Goal: Information Seeking & Learning: Learn about a topic

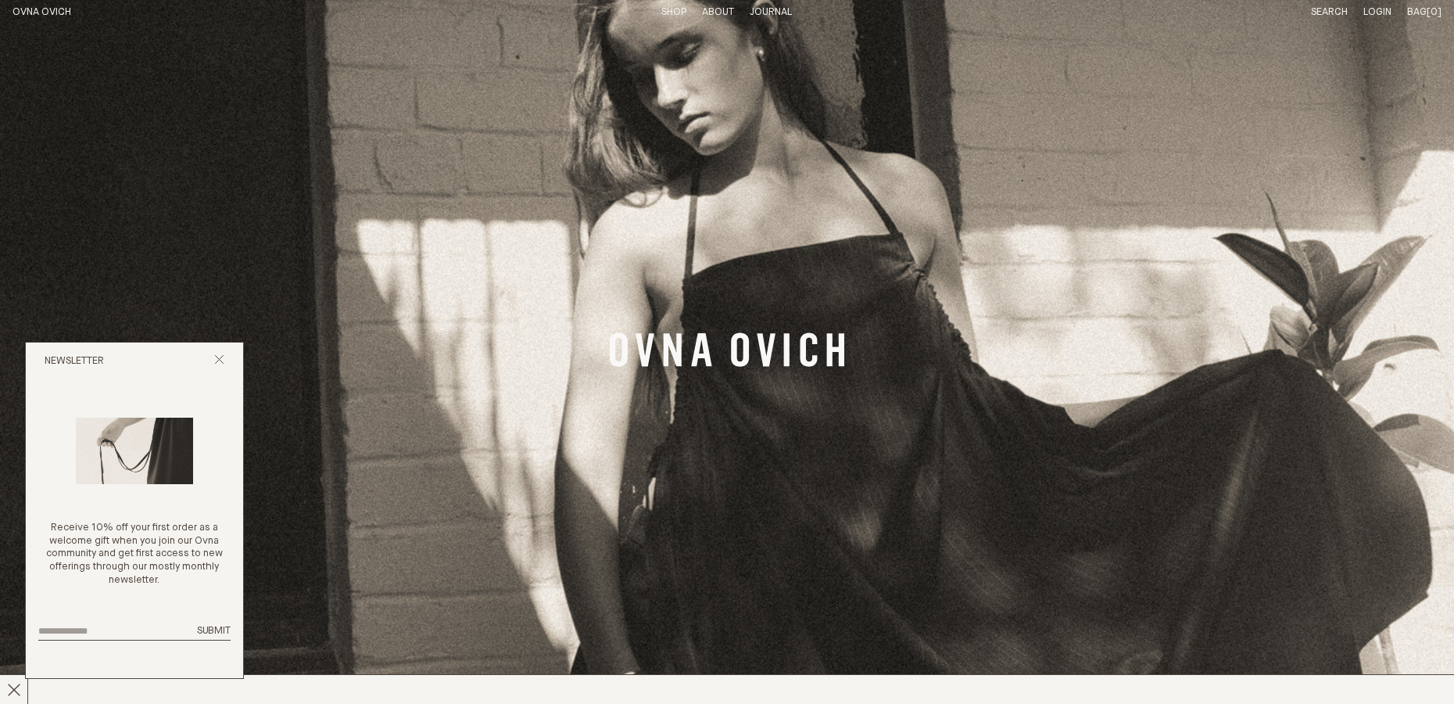
click at [669, 13] on link "Shop" at bounding box center [673, 12] width 25 height 10
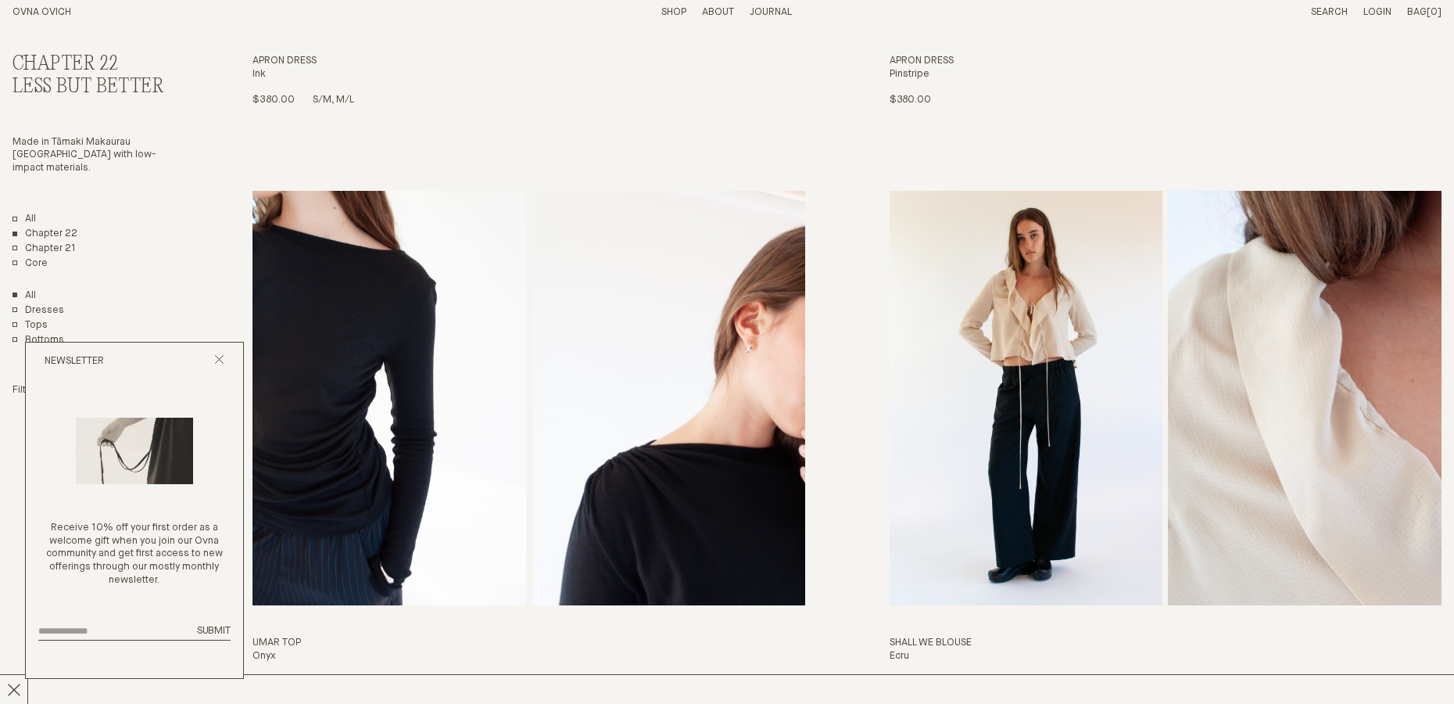
scroll to position [627, 0]
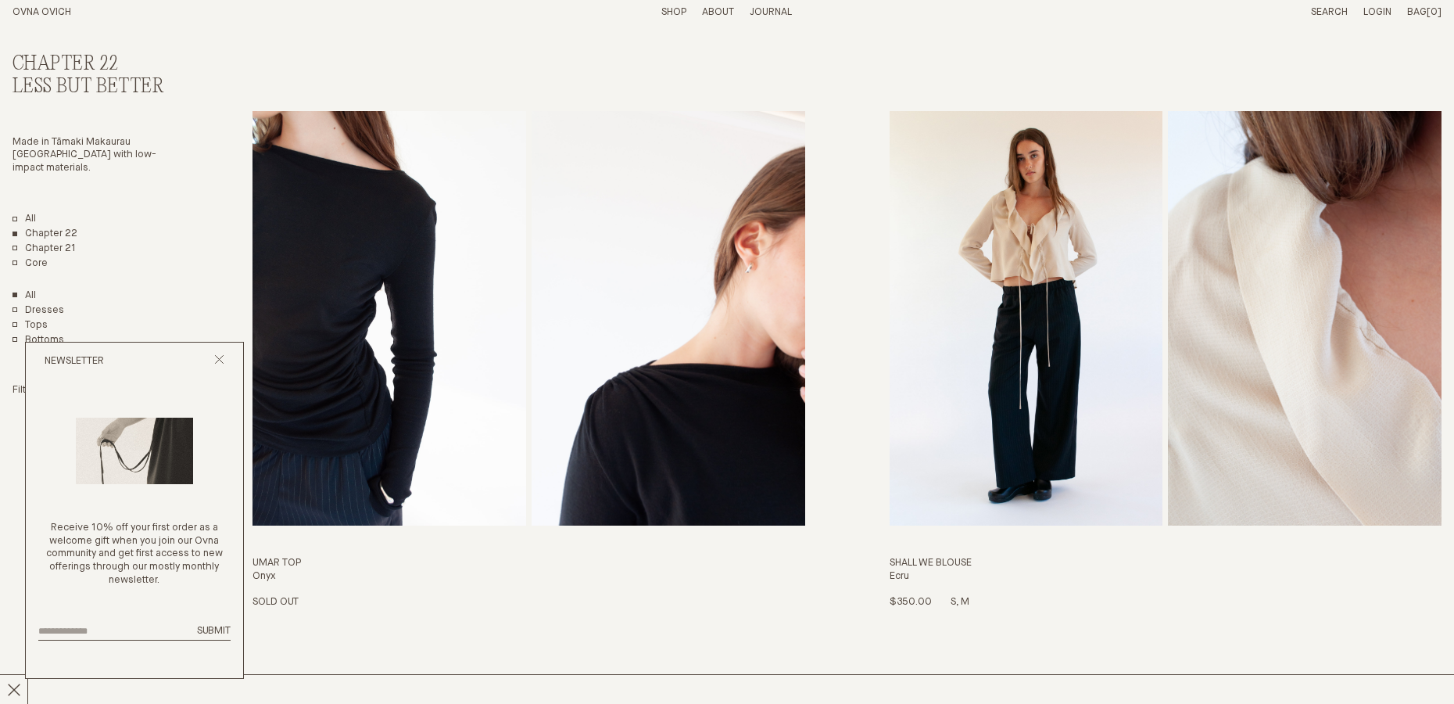
click at [998, 373] on img "Shall We Blouse" at bounding box center [1027, 318] width 274 height 414
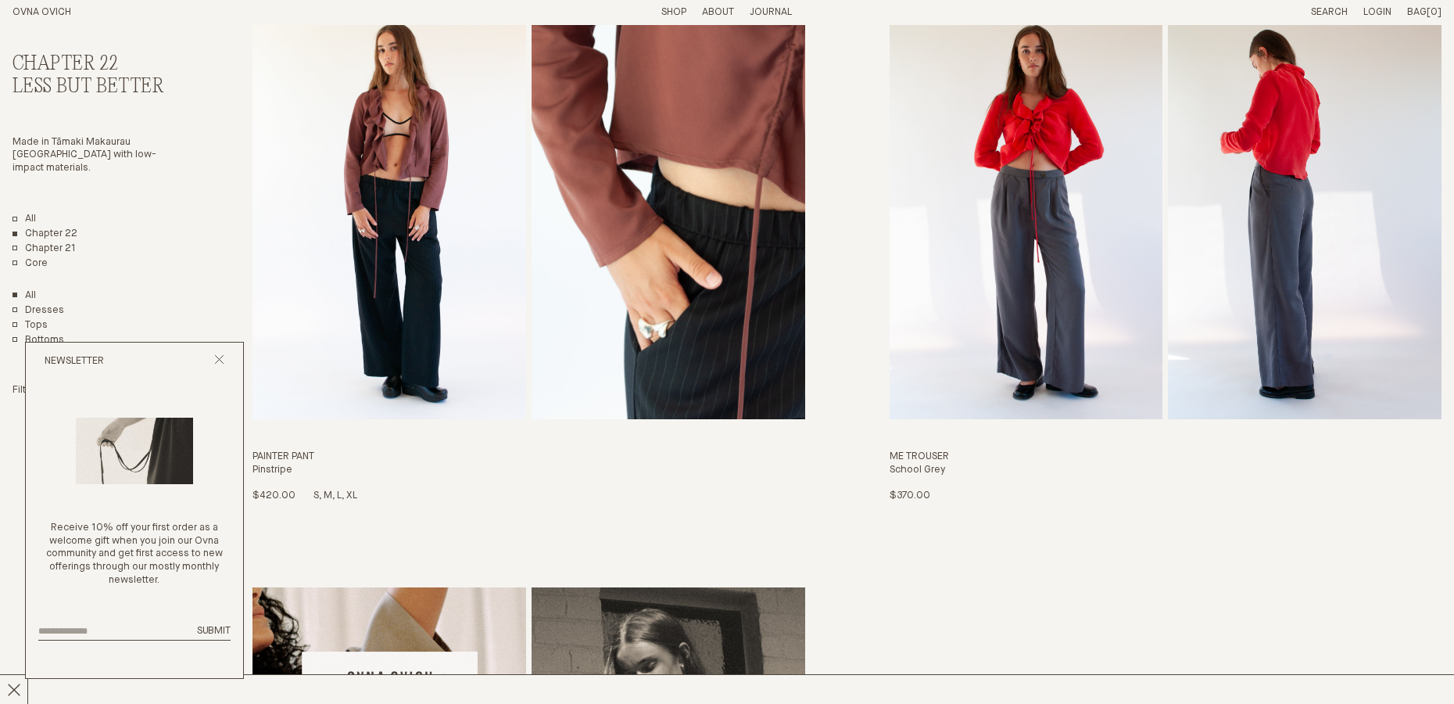
scroll to position [4067, 0]
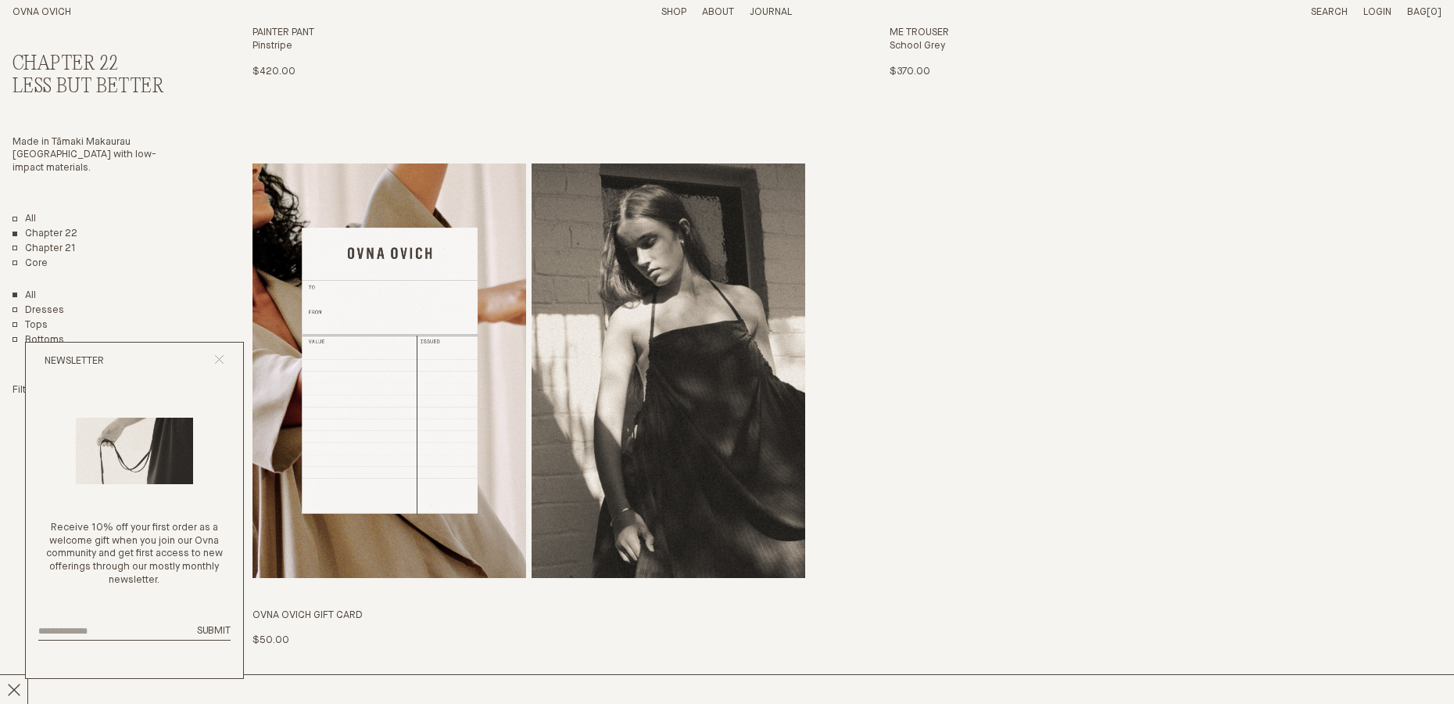
click at [217, 354] on icon "Close popup" at bounding box center [219, 359] width 10 height 10
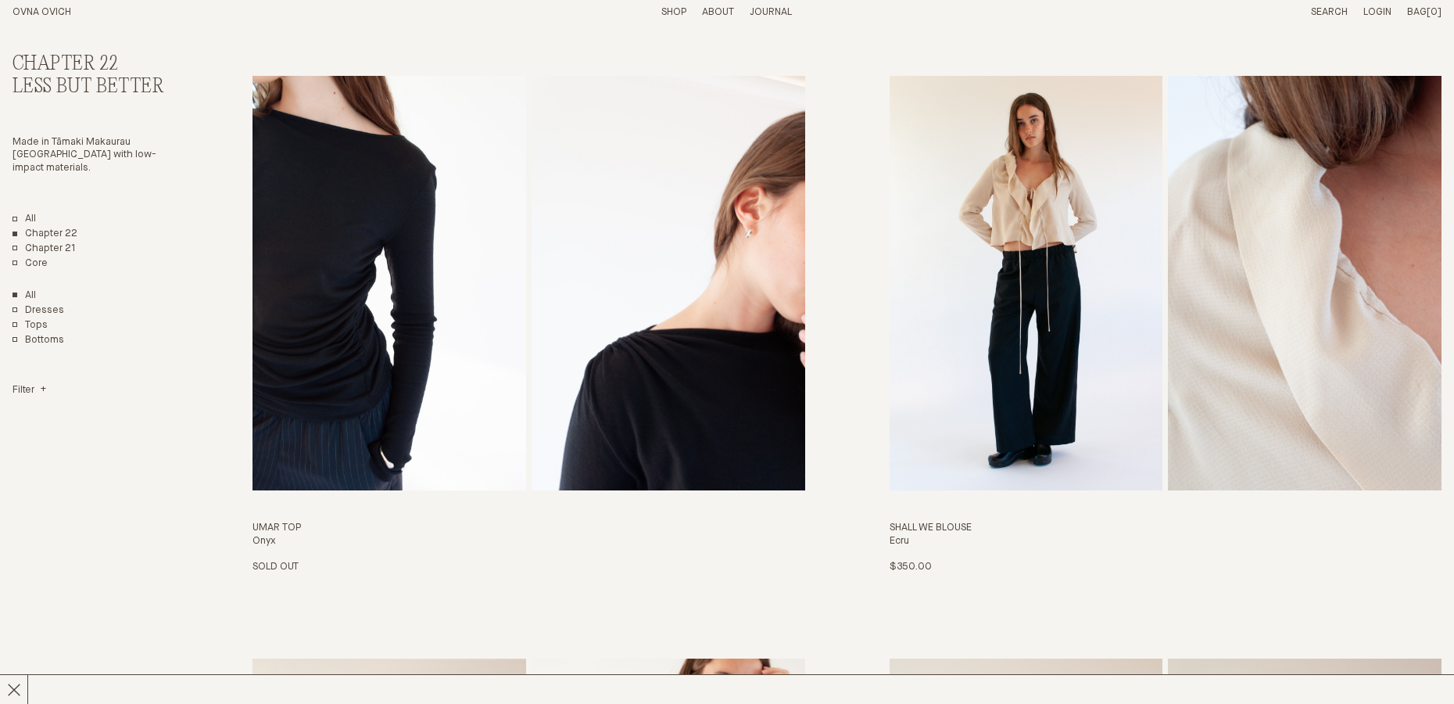
scroll to position [572, 0]
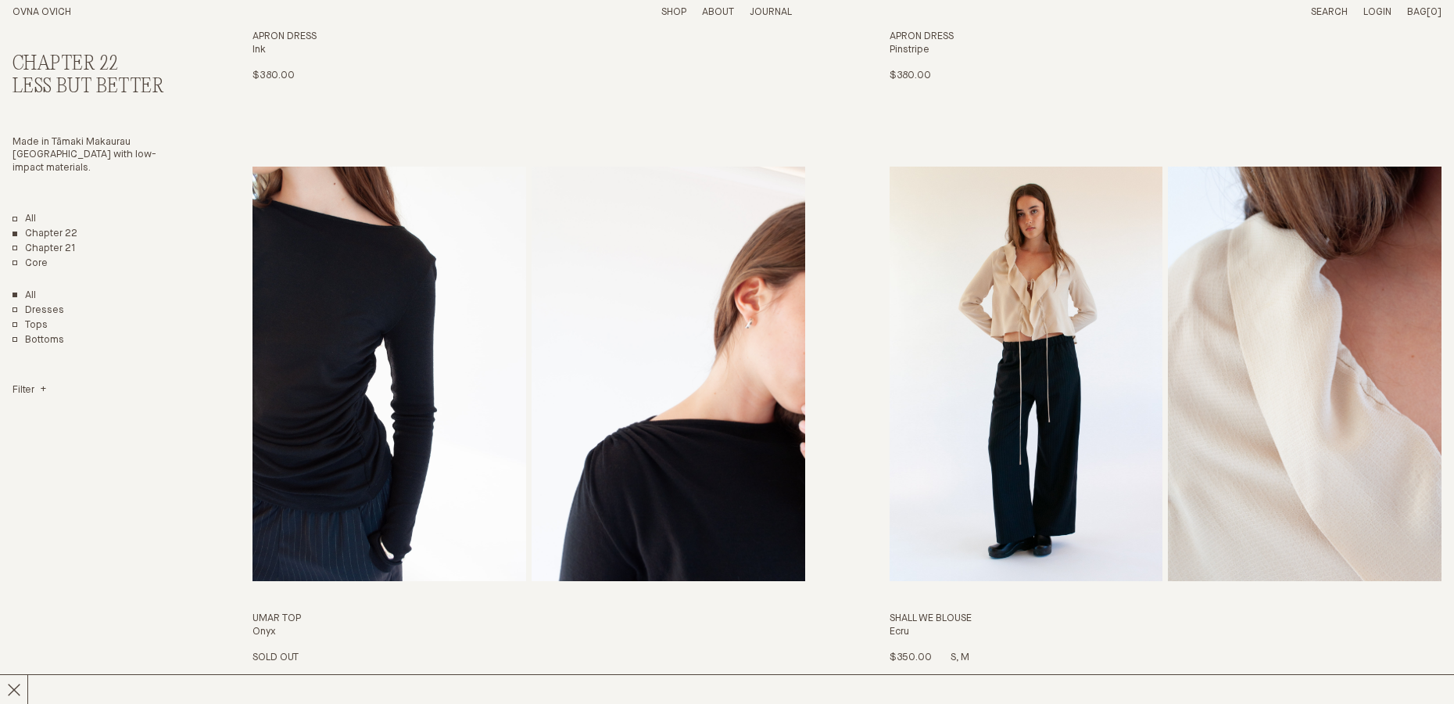
click at [972, 438] on img "Shall We Blouse" at bounding box center [1027, 374] width 274 height 414
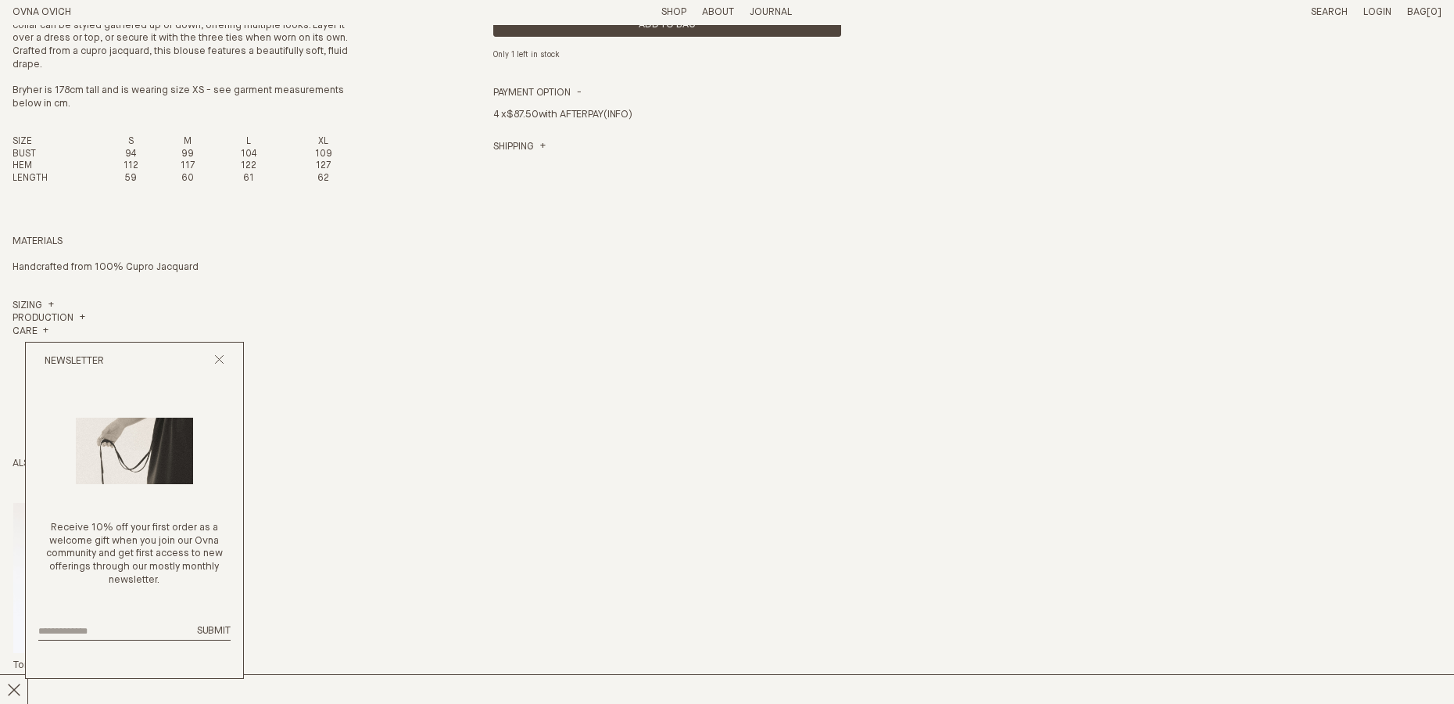
scroll to position [303, 0]
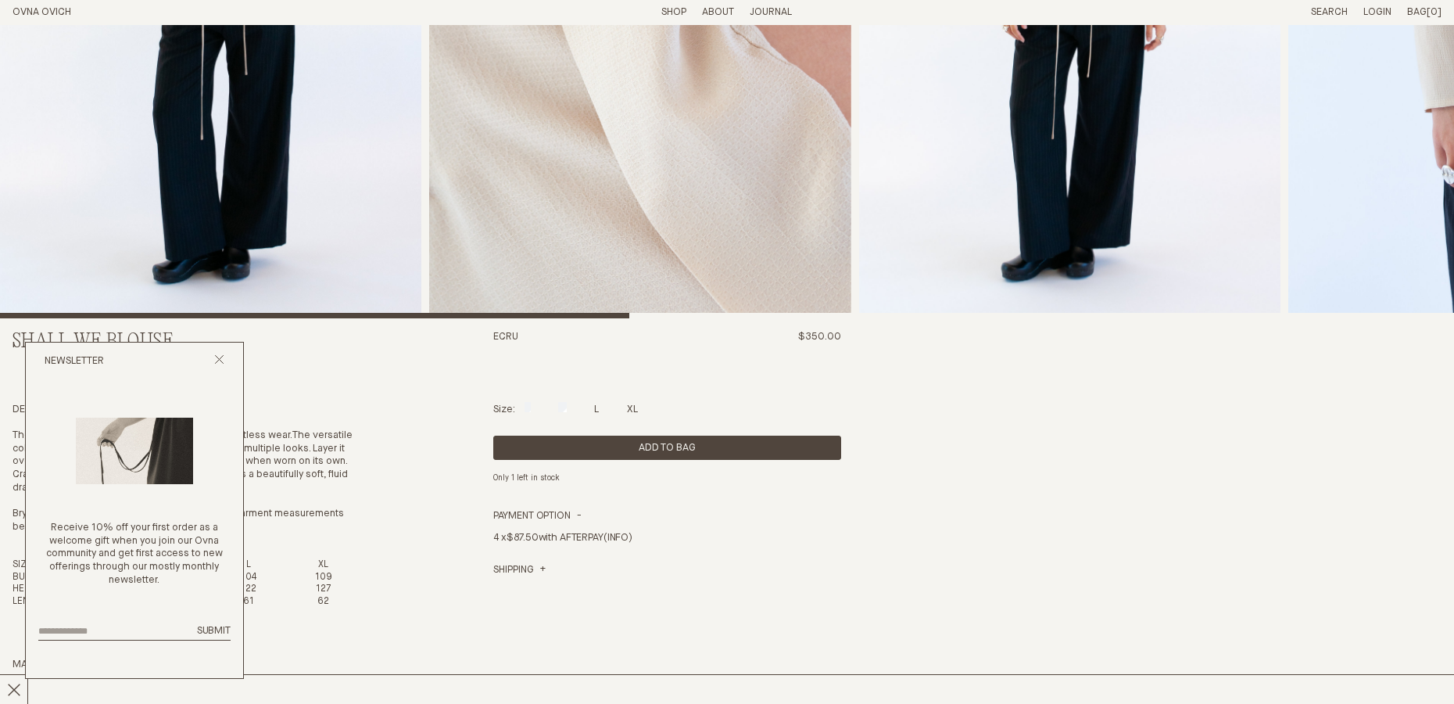
scroll to position [275, 0]
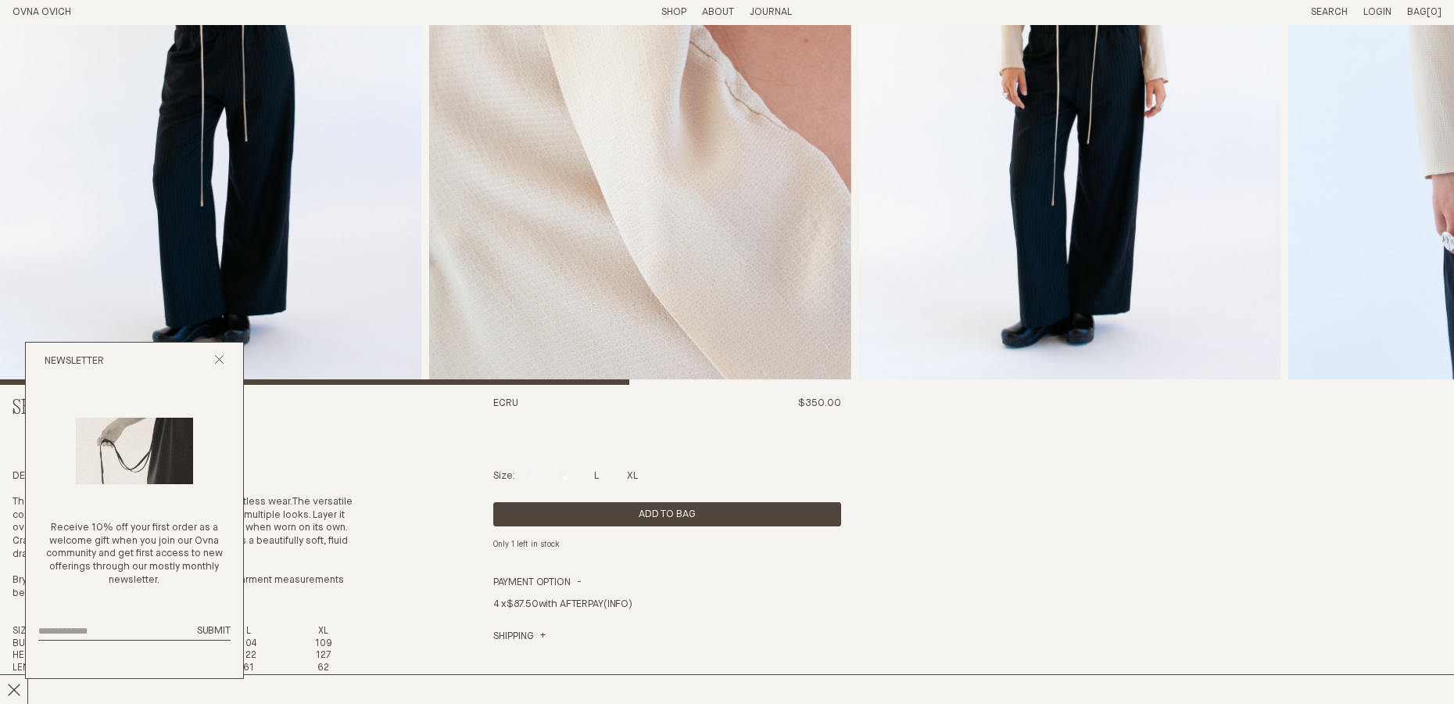
click at [1245, 185] on img "3 / 8" at bounding box center [1069, 67] width 421 height 635
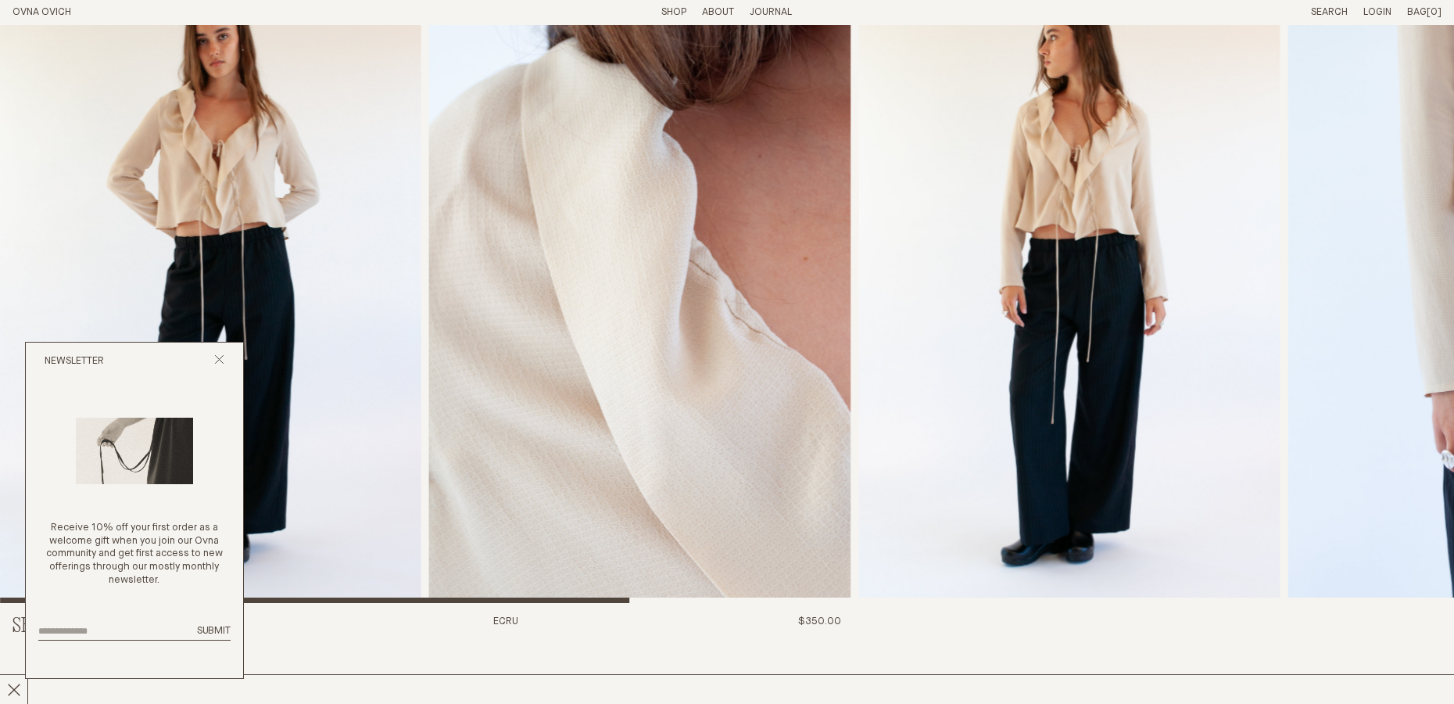
scroll to position [0, 0]
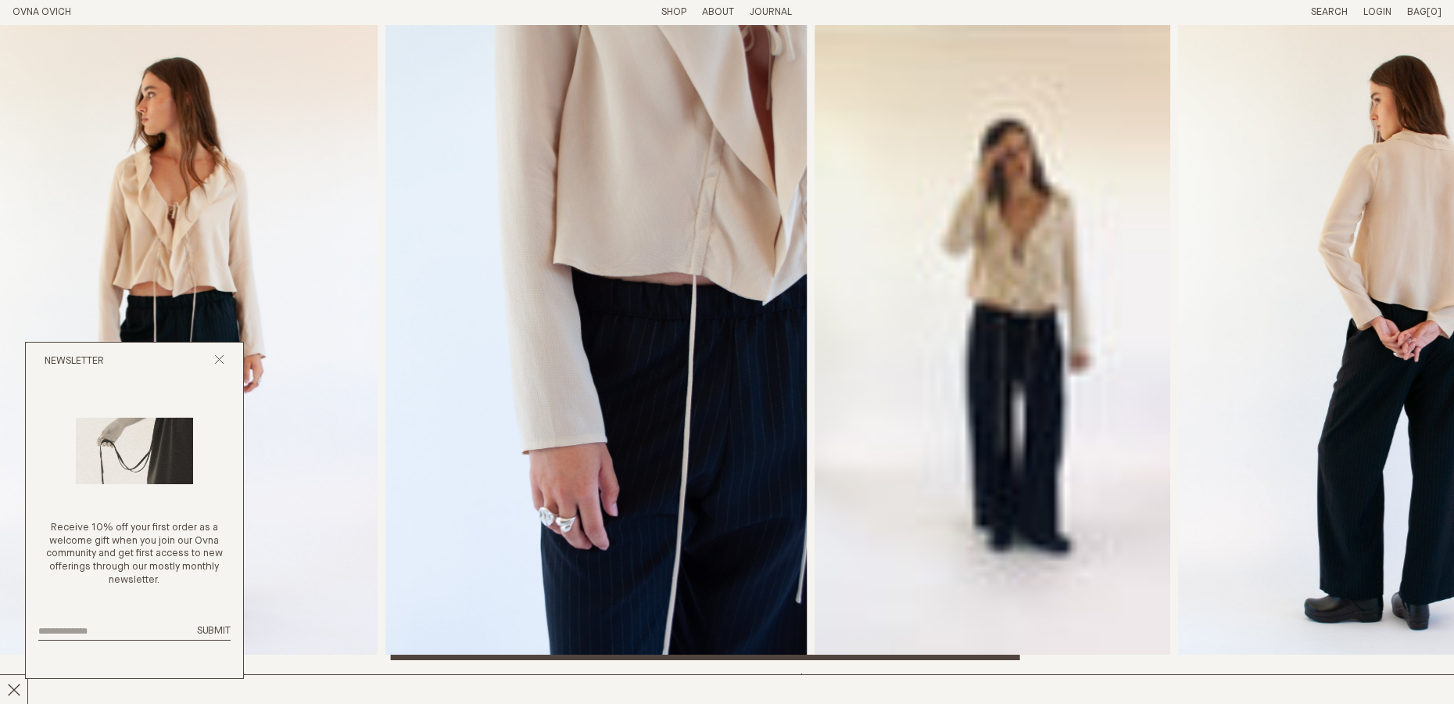
click at [451, 274] on img "4 / 8" at bounding box center [595, 342] width 421 height 635
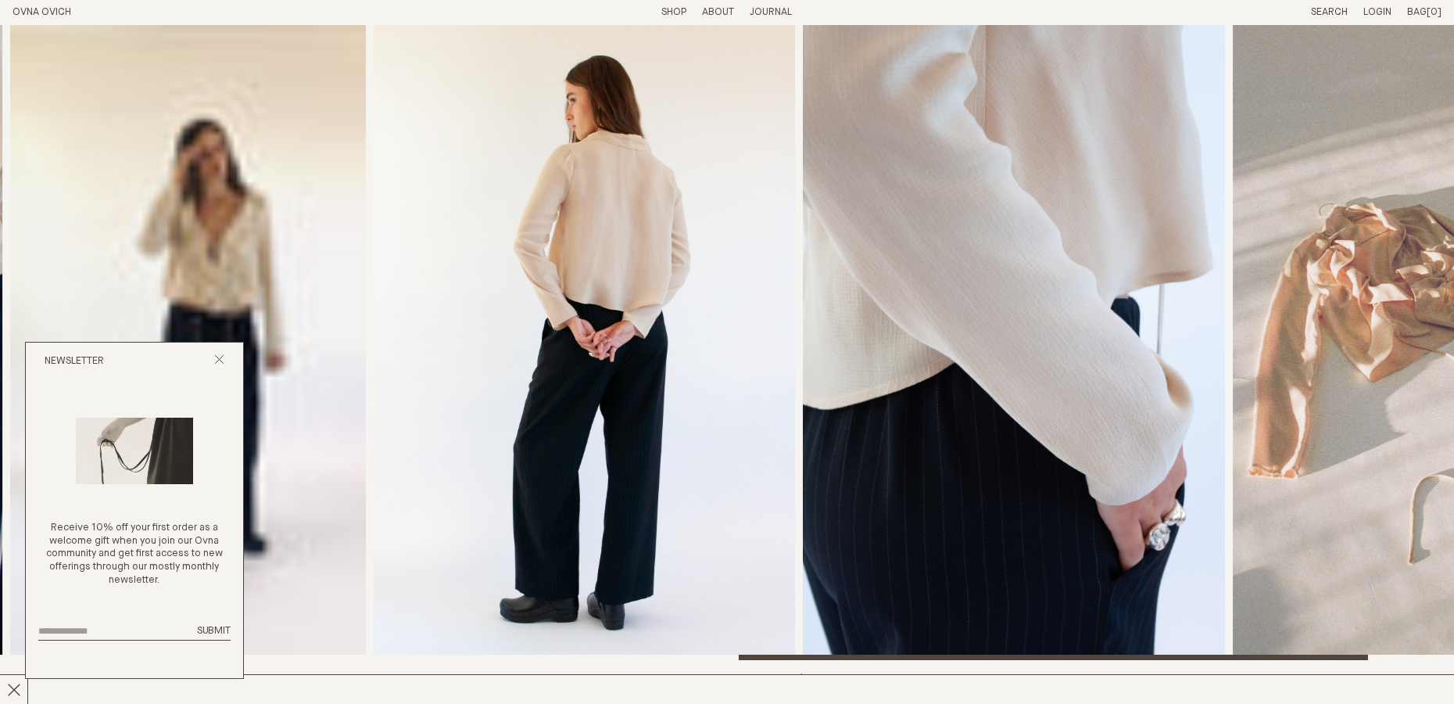
click at [1224, 212] on img "7 / 8" at bounding box center [1013, 342] width 421 height 635
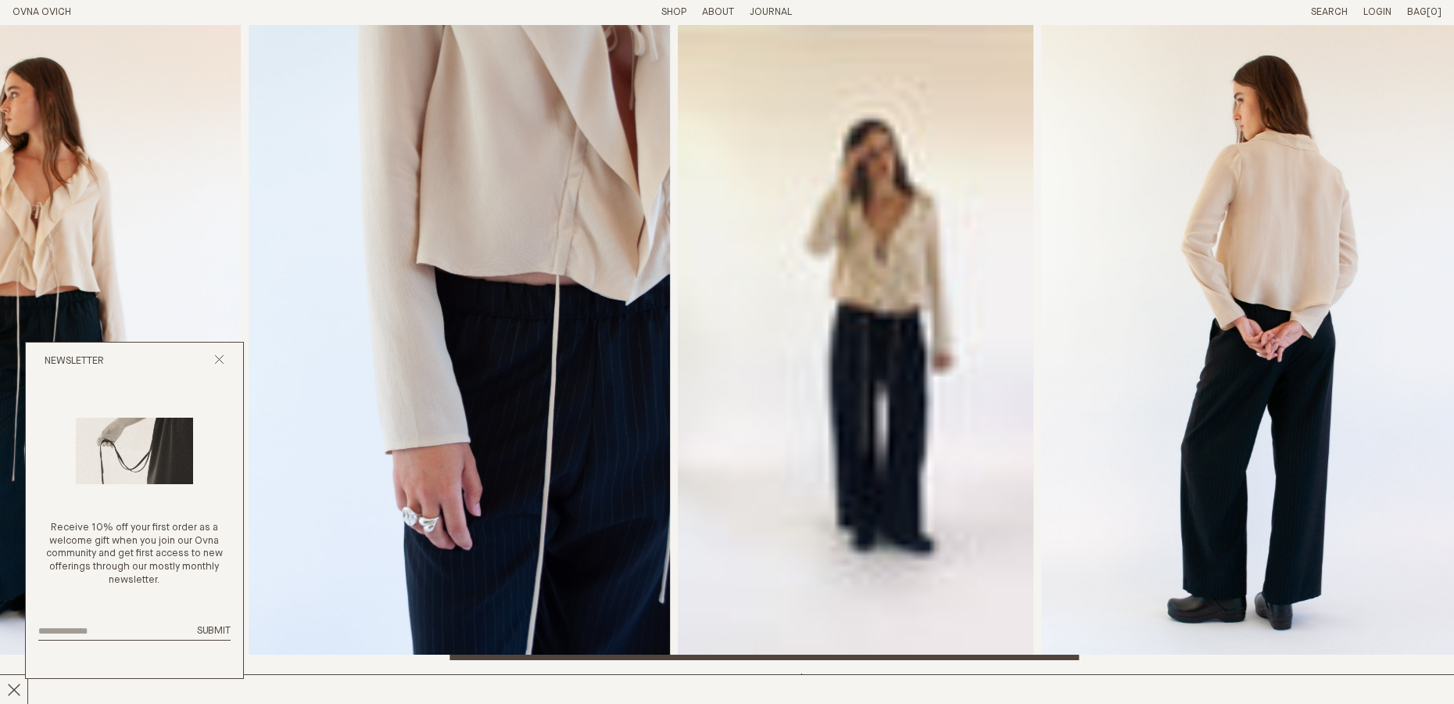
click at [1149, 264] on img "6 / 8" at bounding box center [1251, 342] width 421 height 635
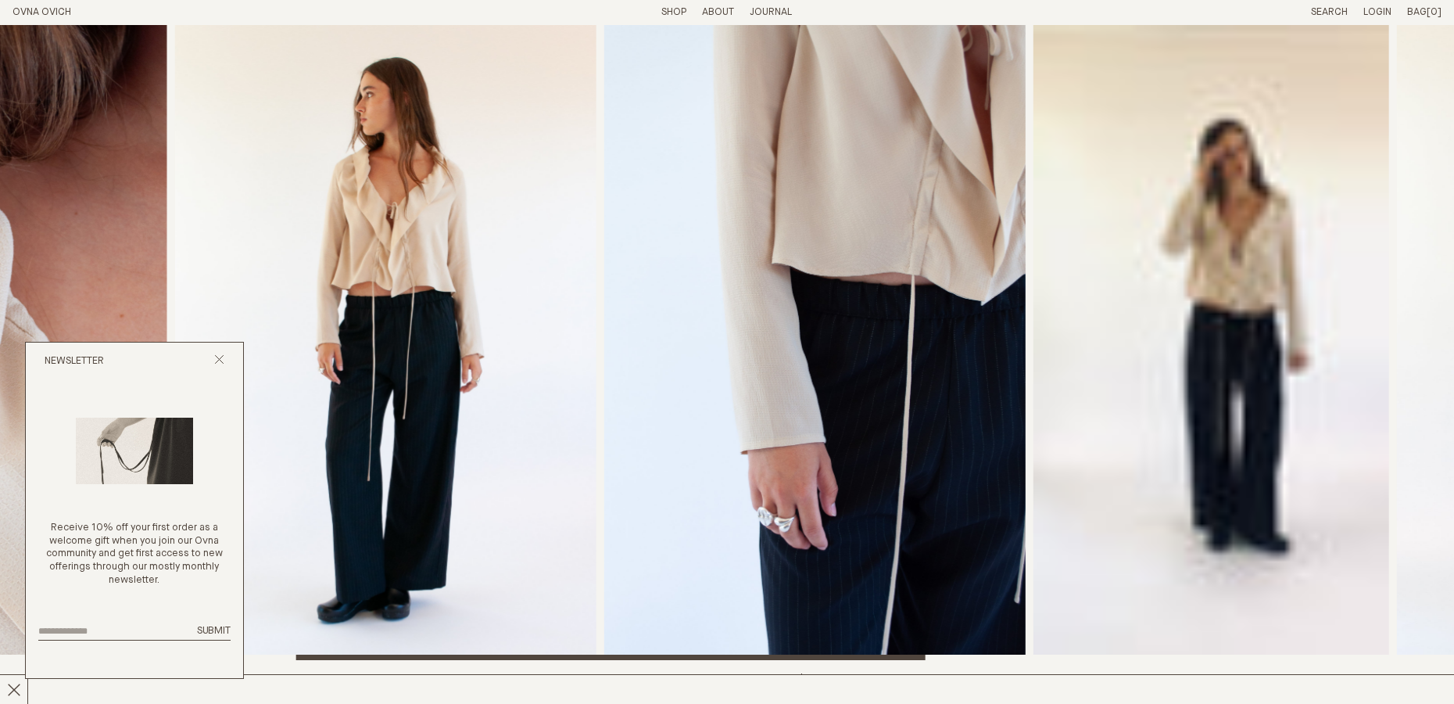
click at [1026, 258] on img "4 / 8" at bounding box center [814, 342] width 421 height 635
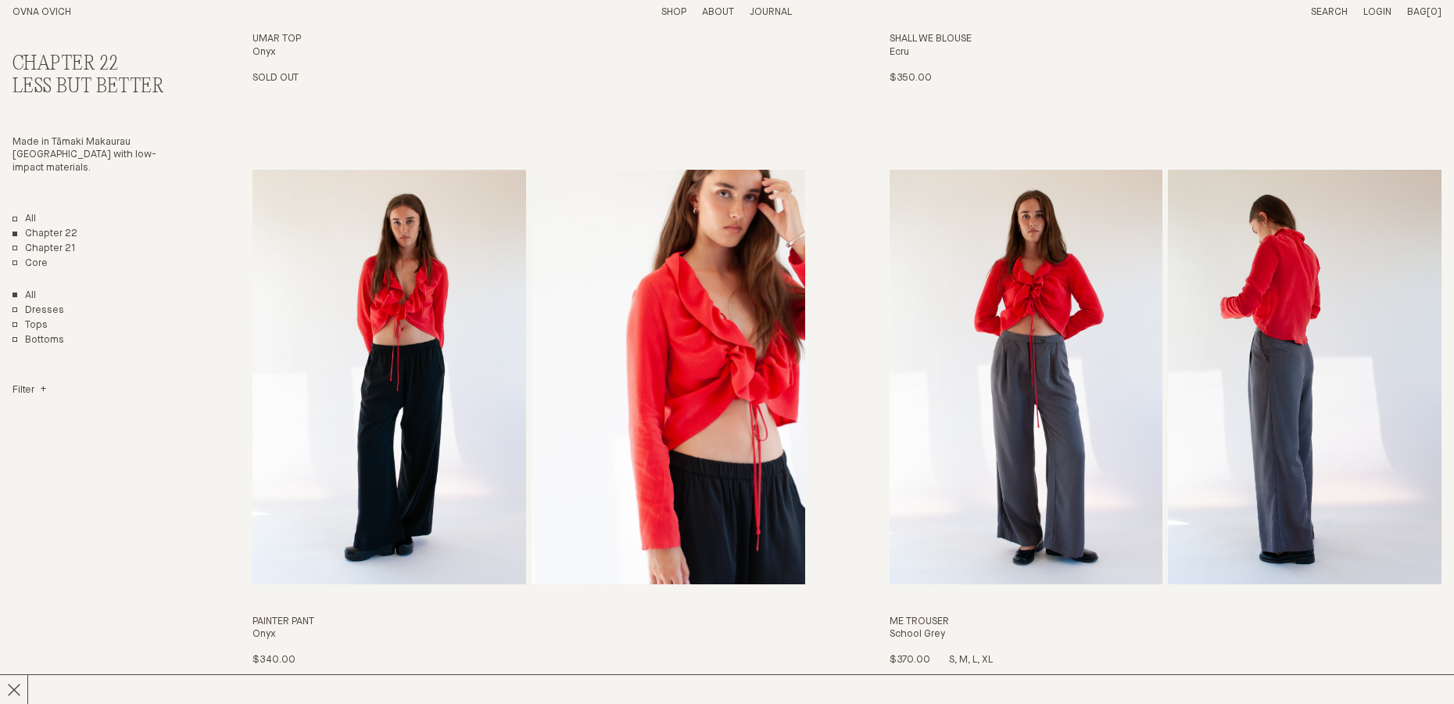
scroll to position [1231, 0]
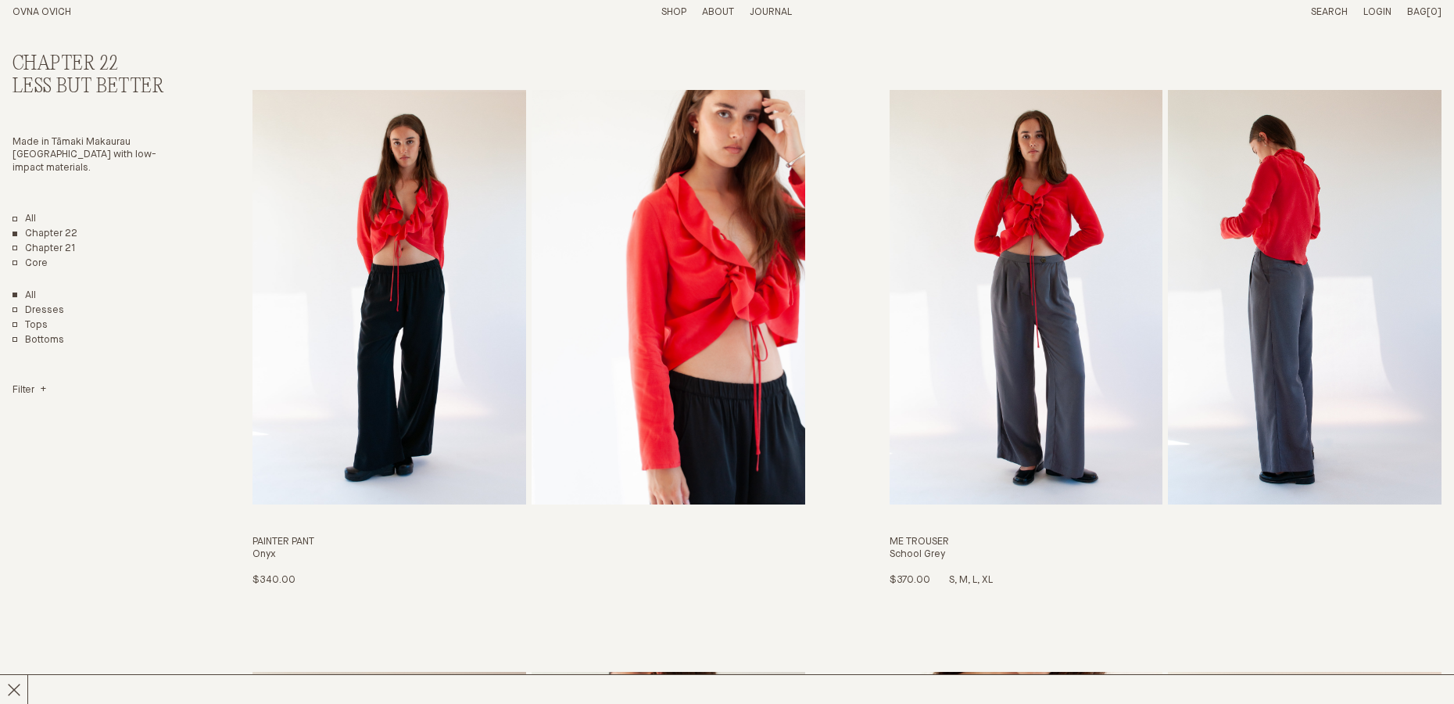
click at [1002, 333] on img "Me Trouser" at bounding box center [1027, 297] width 274 height 414
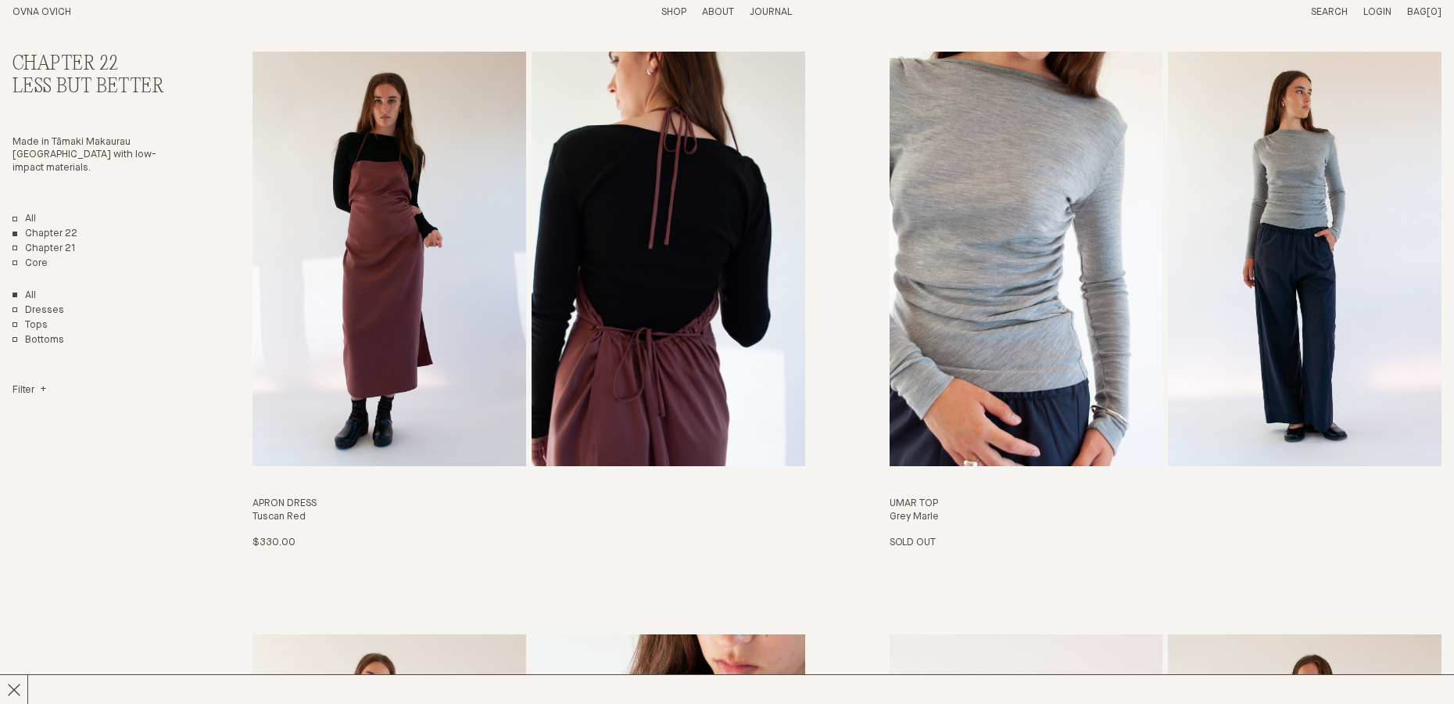
scroll to position [2399, 0]
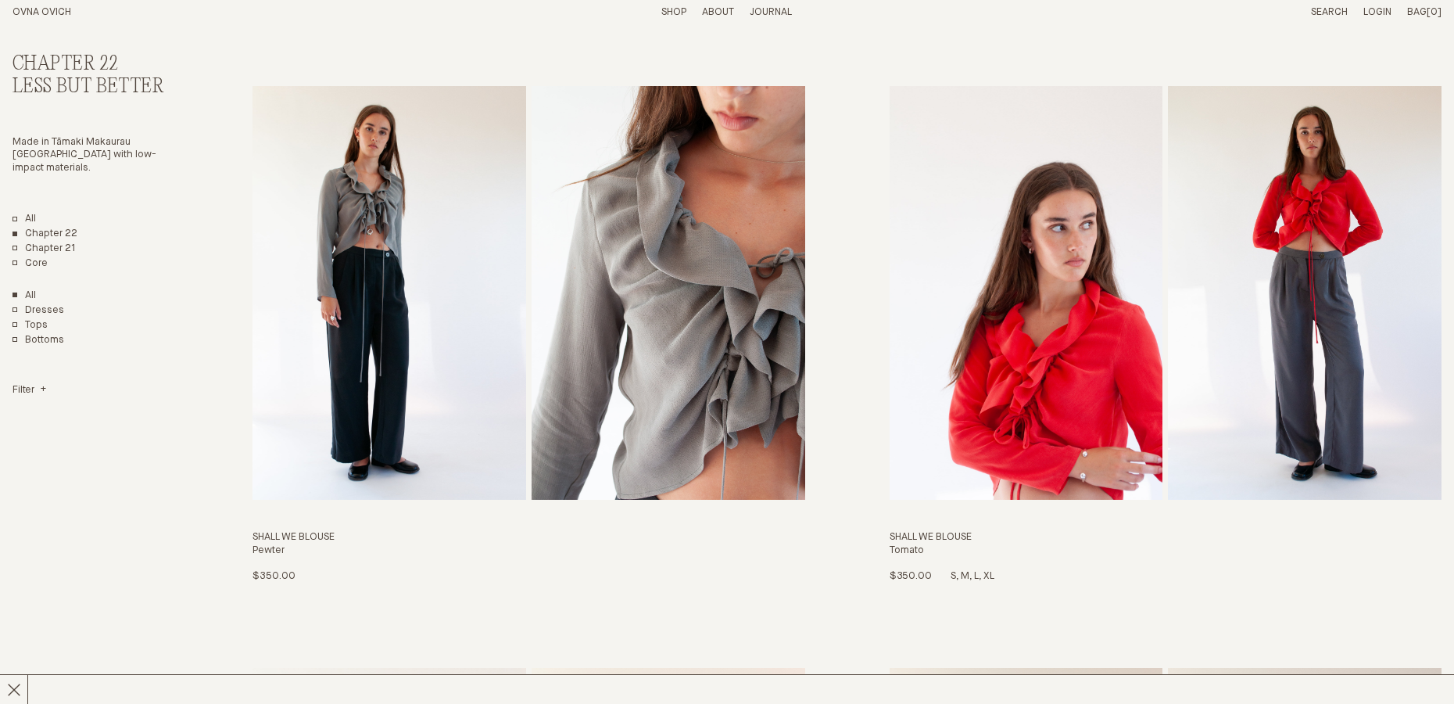
click at [965, 370] on img "Shall We Blouse" at bounding box center [1027, 293] width 274 height 414
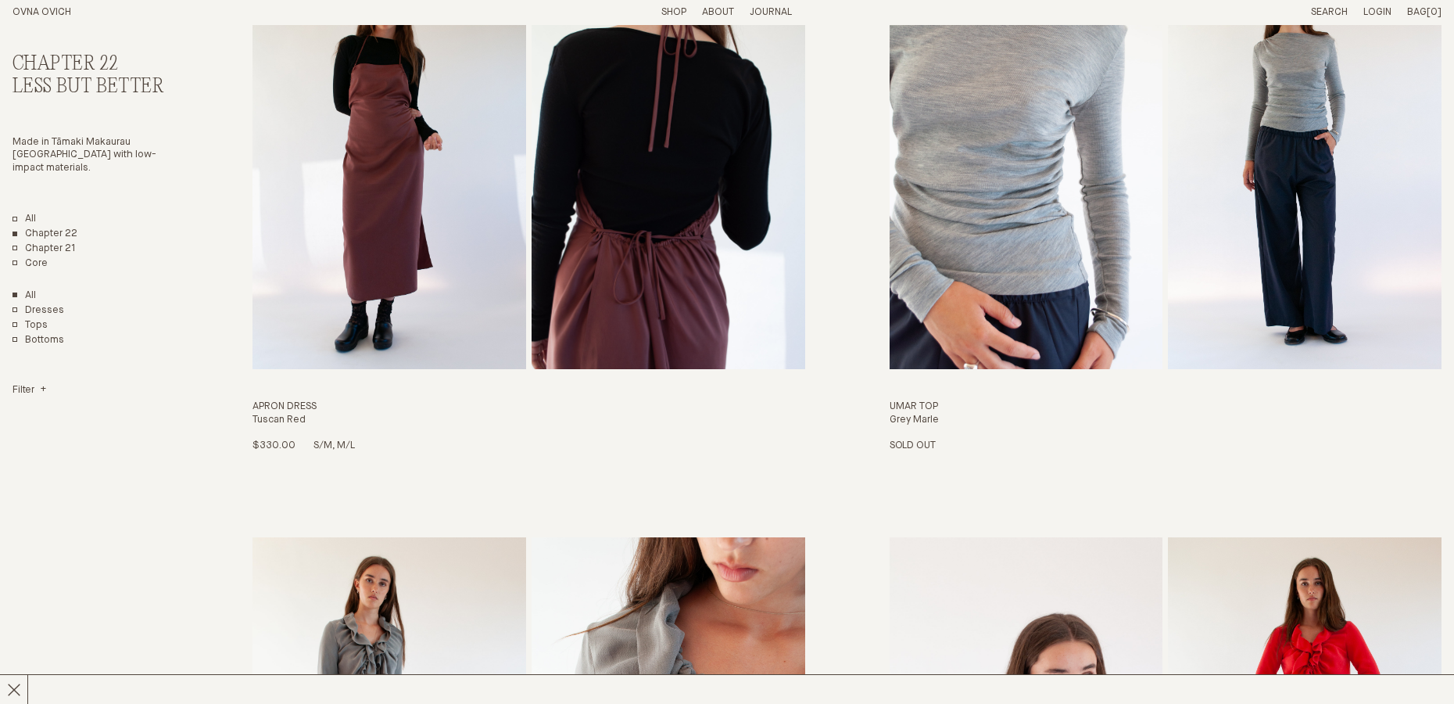
scroll to position [1707, 0]
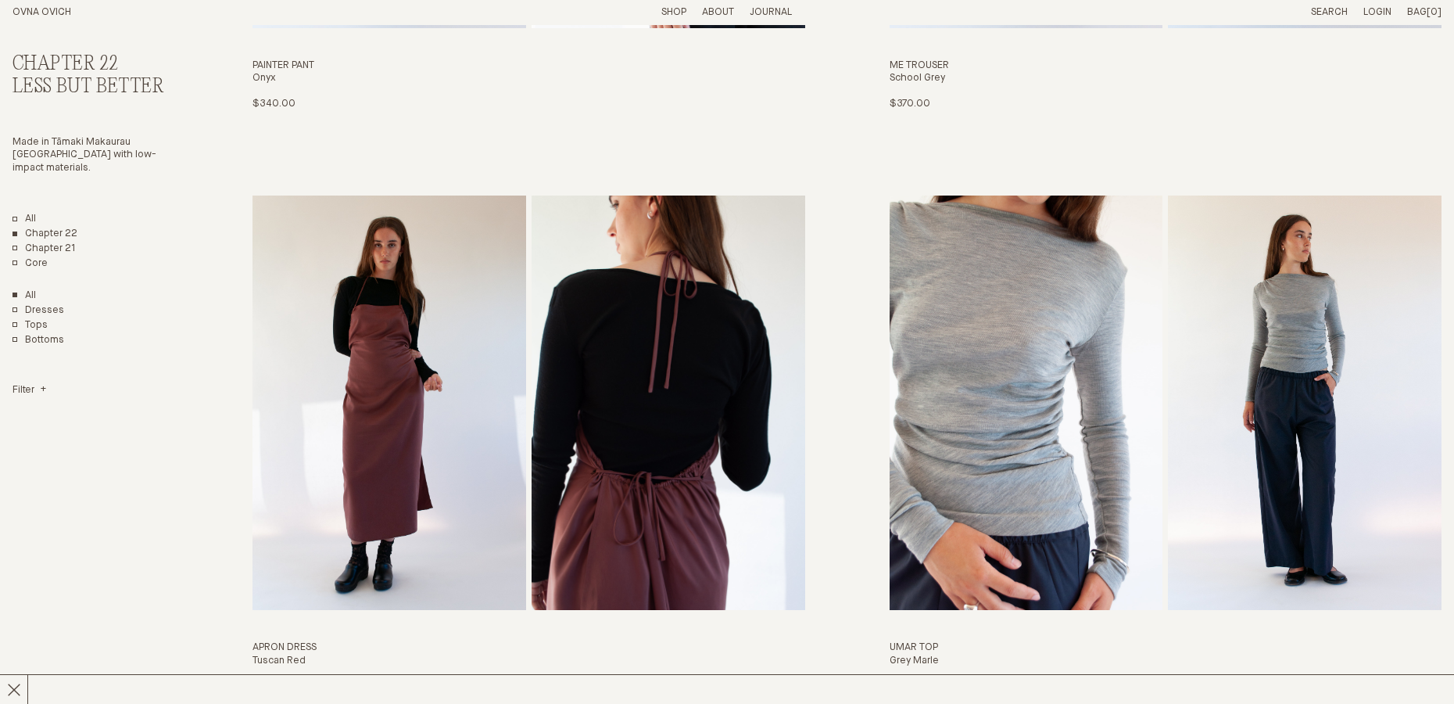
click at [578, 364] on img "Apron Dress" at bounding box center [669, 402] width 274 height 414
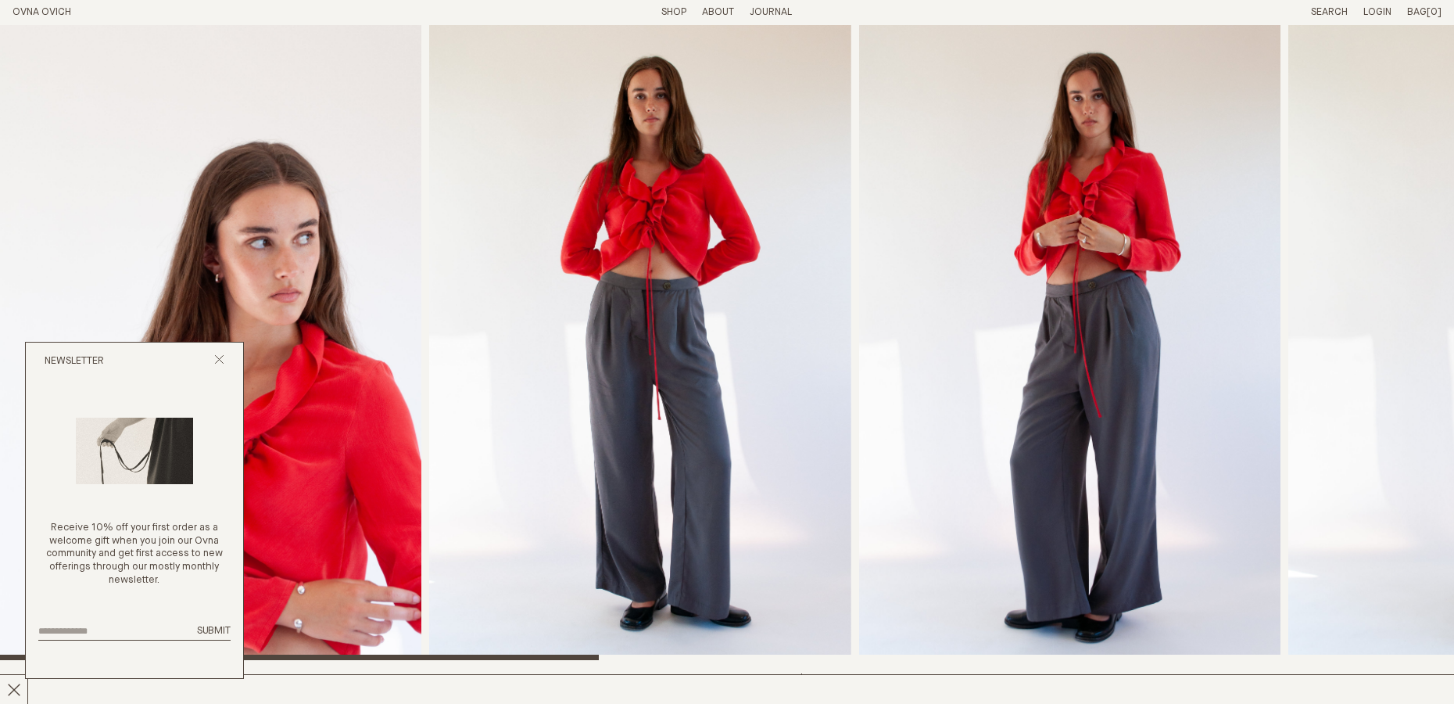
scroll to position [30, 0]
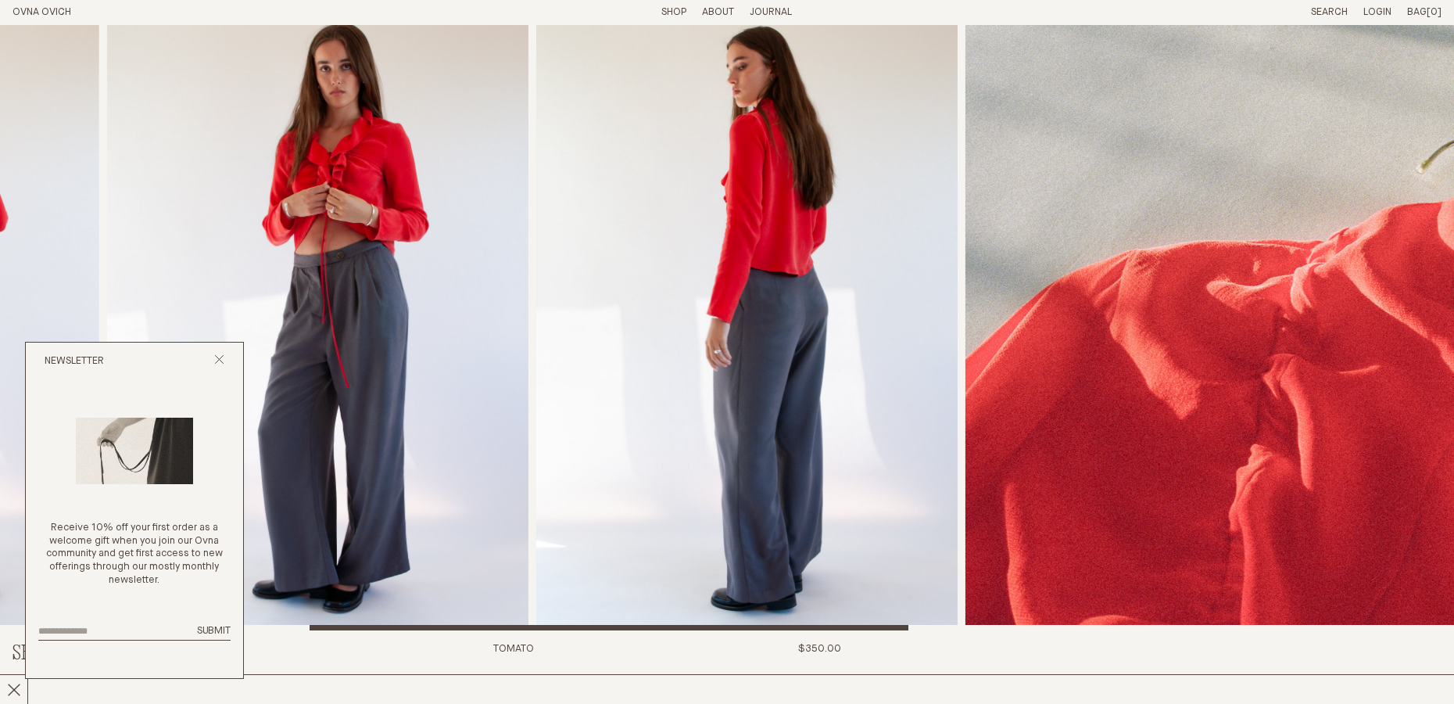
click at [414, 378] on img "3 / 7" at bounding box center [317, 312] width 421 height 635
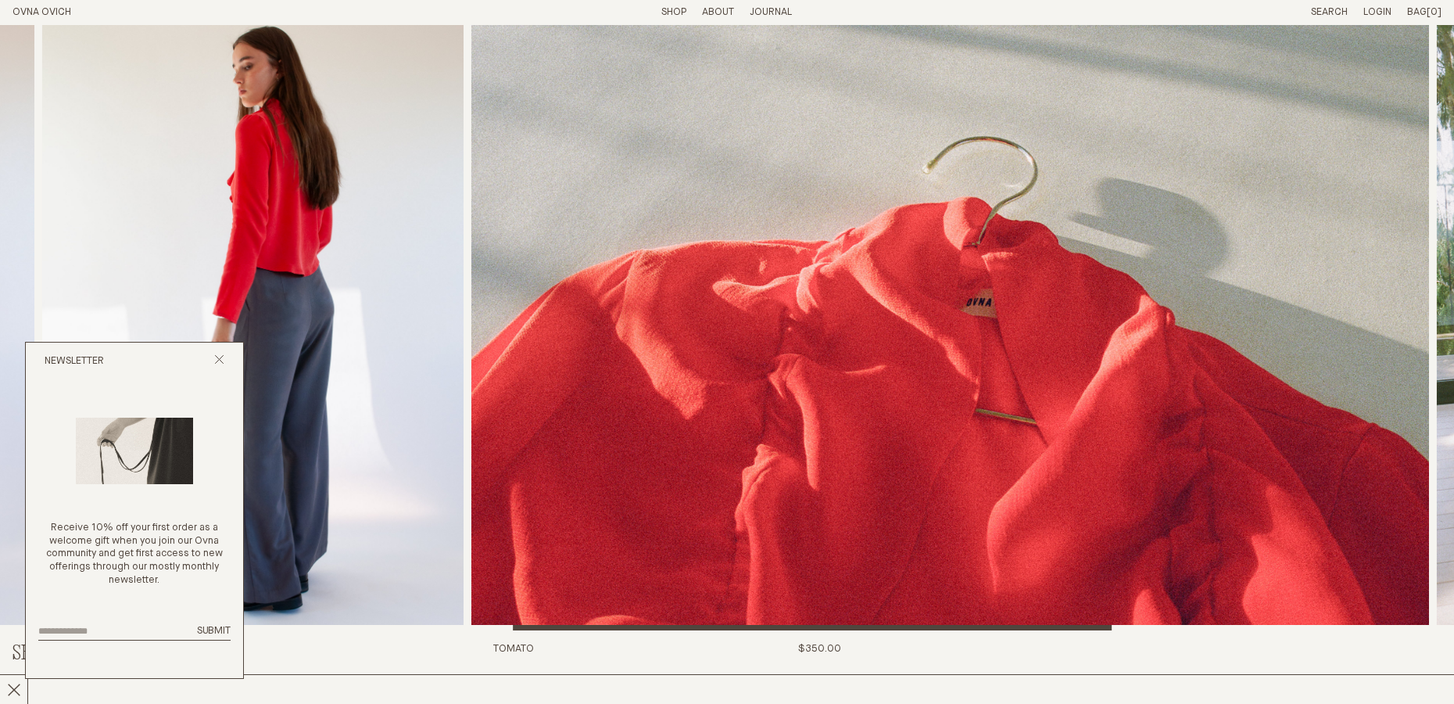
click at [471, 328] on img "5 / 7" at bounding box center [950, 312] width 958 height 635
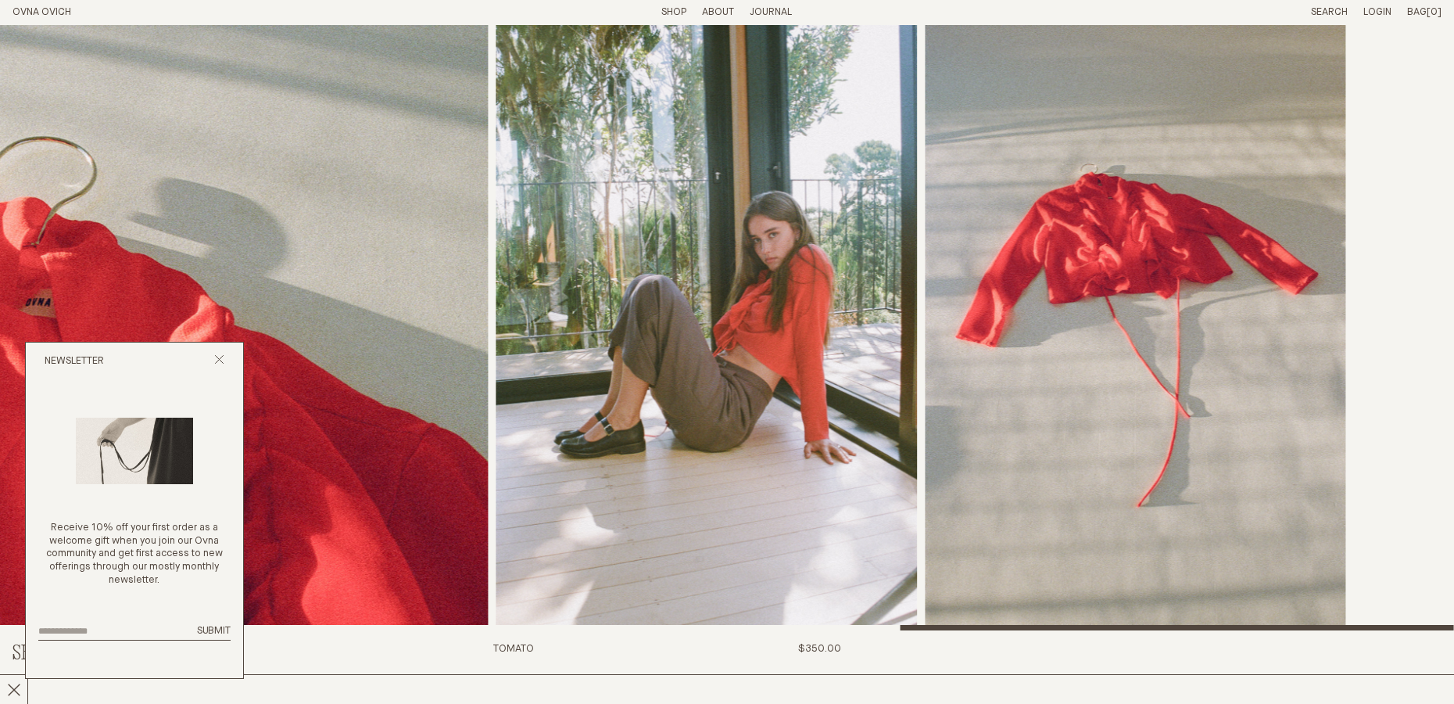
click at [284, 286] on img "5 / 7" at bounding box center [10, 312] width 958 height 635
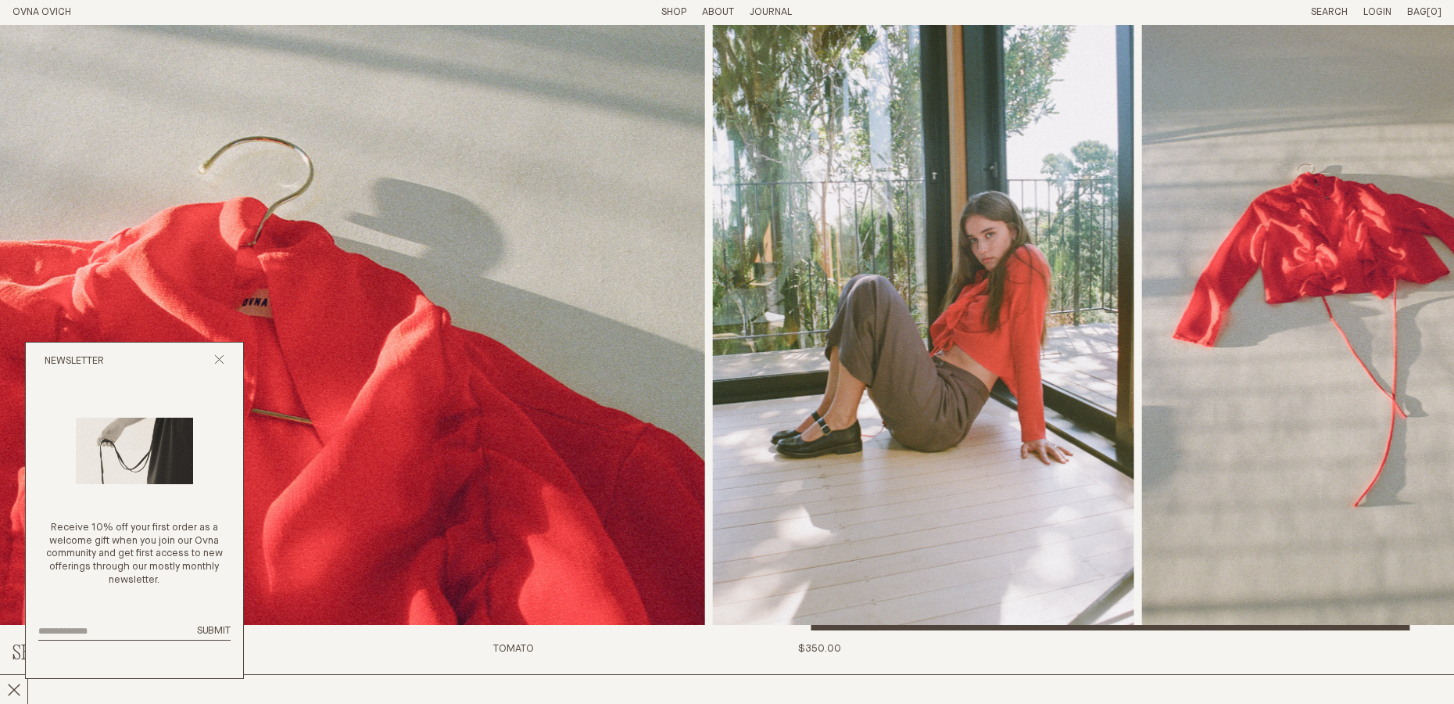
click at [705, 260] on img "5 / 7" at bounding box center [226, 312] width 958 height 635
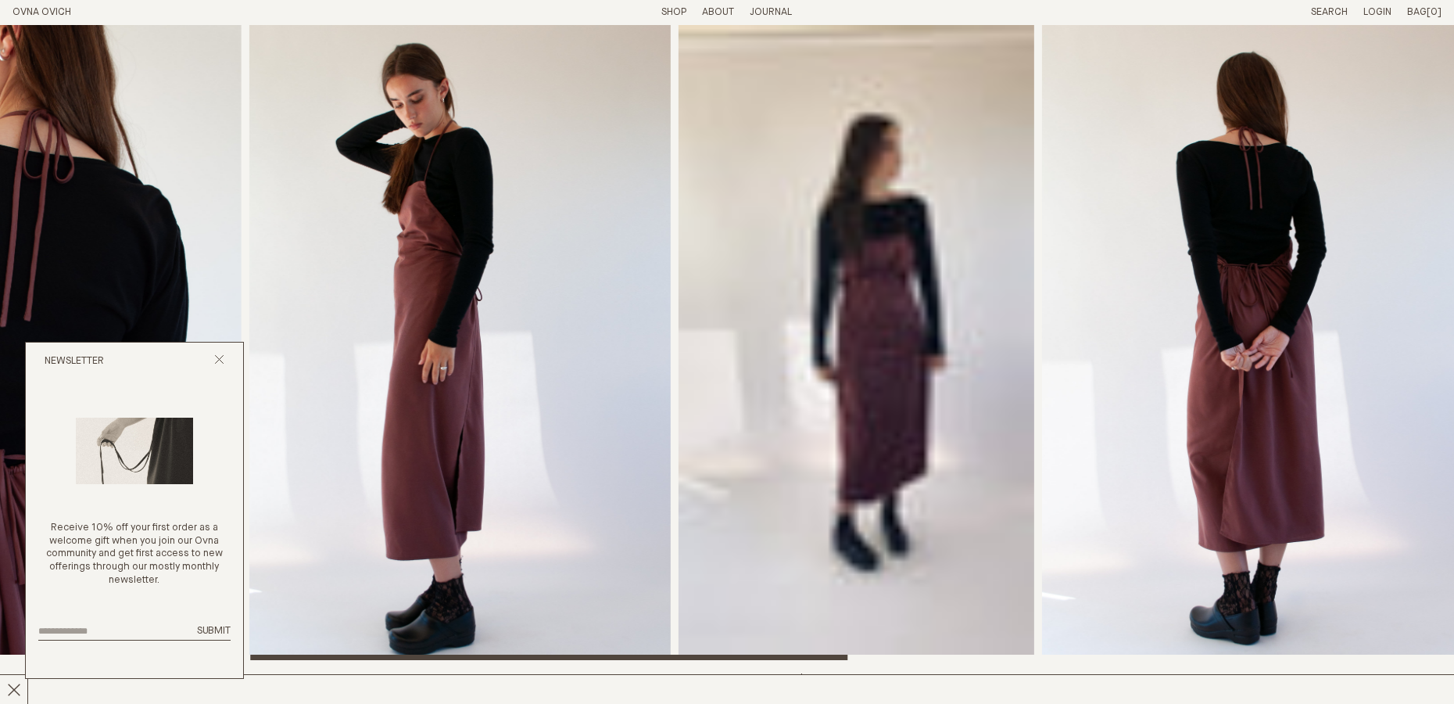
click at [508, 339] on img "3 / 8" at bounding box center [459, 342] width 421 height 635
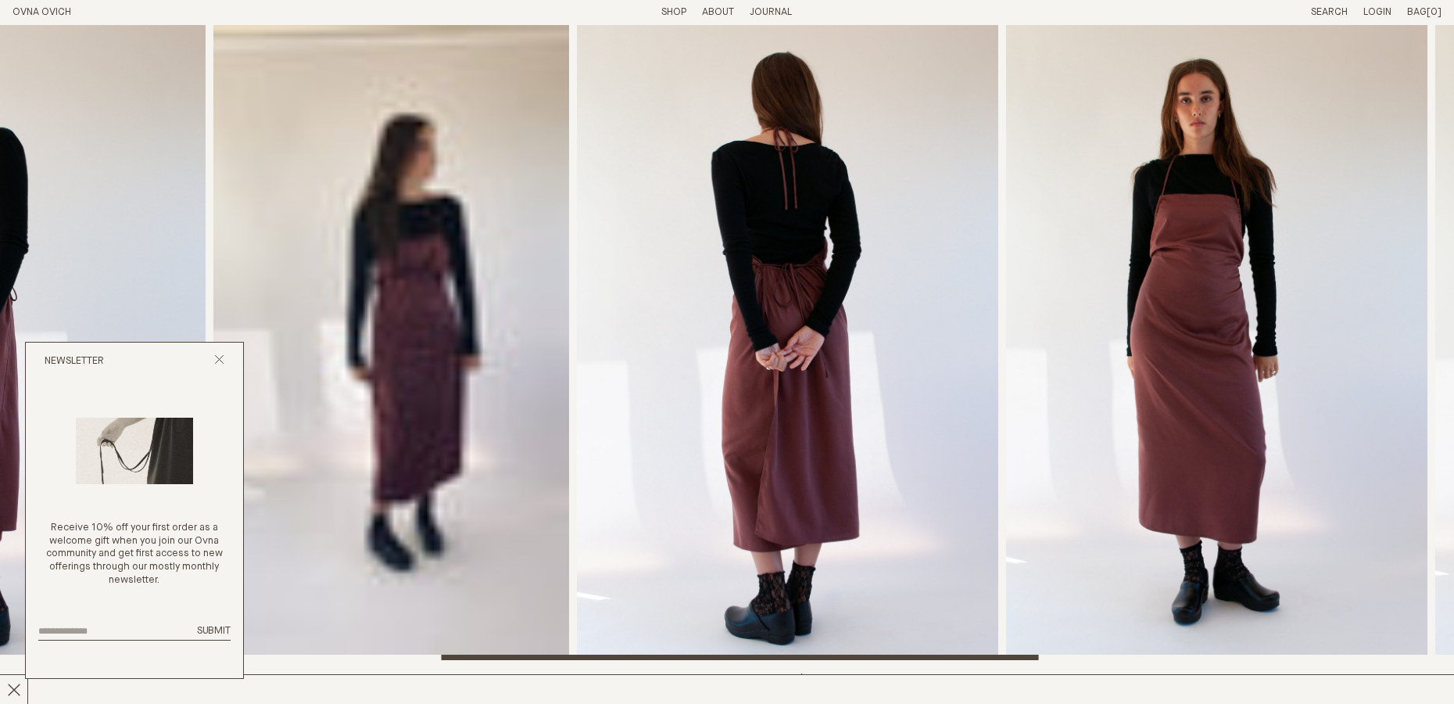
click at [903, 367] on img "5 / 8" at bounding box center [787, 342] width 421 height 635
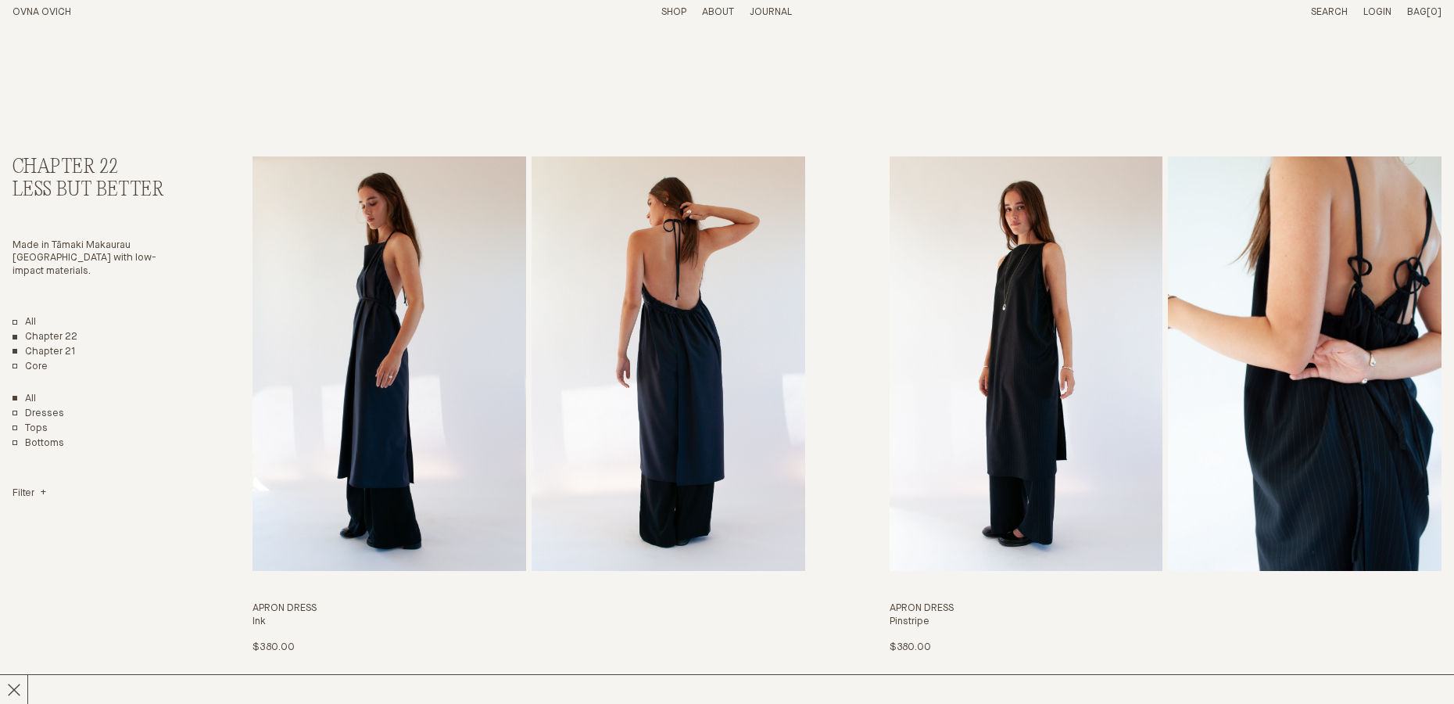
click at [15, 346] on link "Chapter 21" at bounding box center [44, 352] width 63 height 13
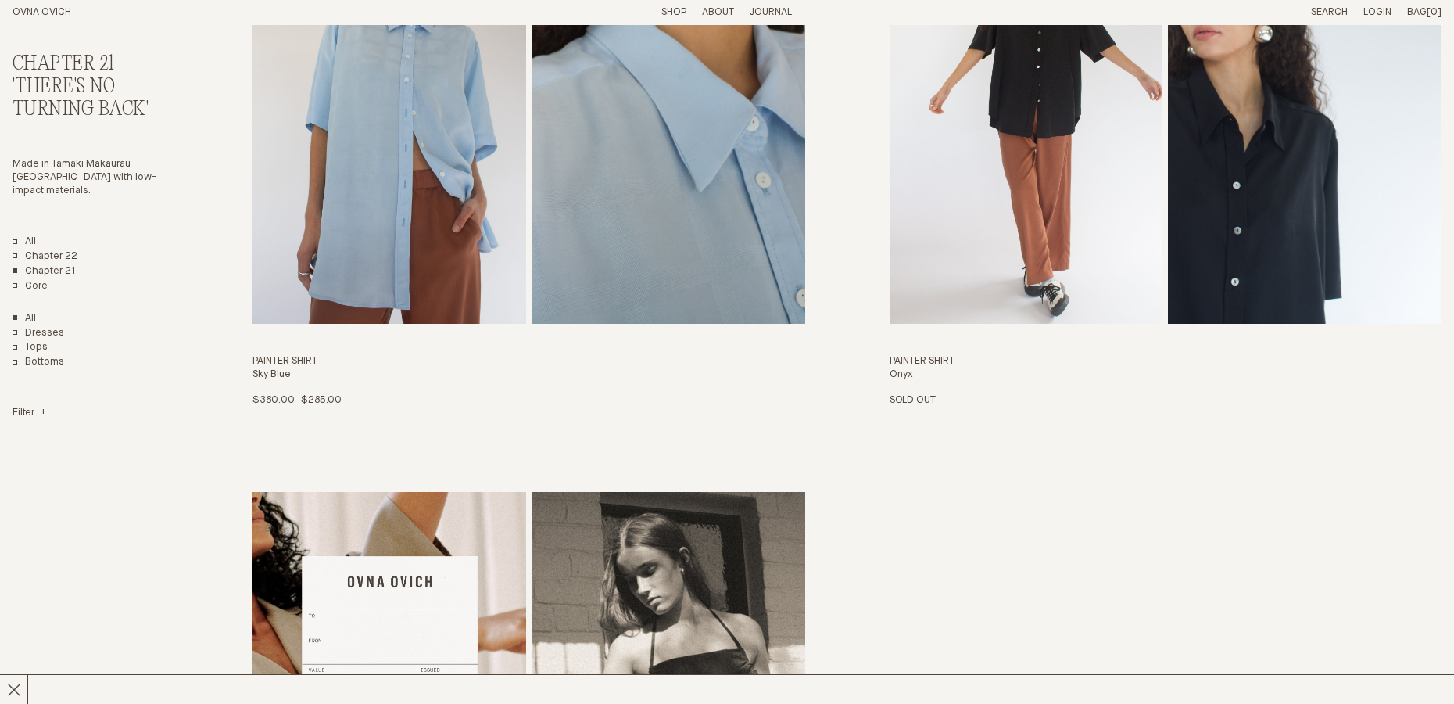
scroll to position [3658, 0]
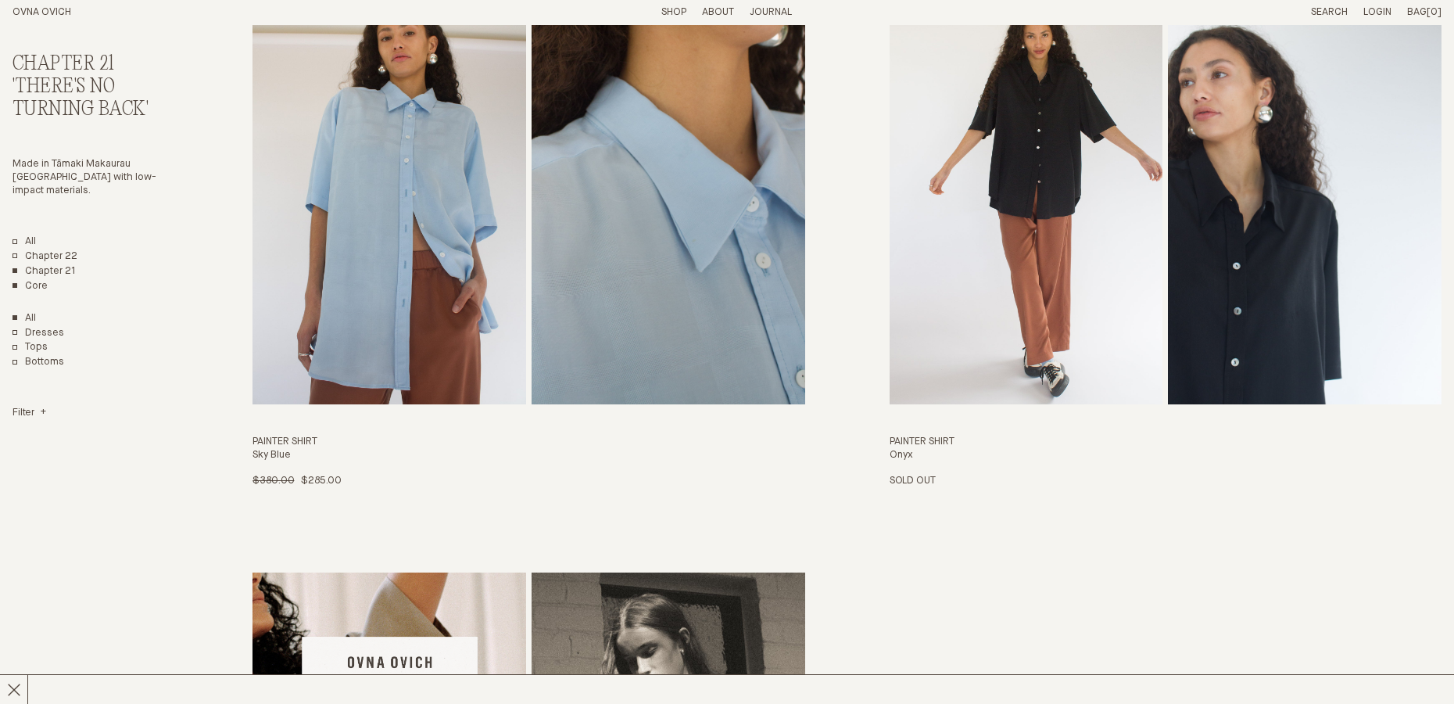
click at [31, 280] on link "Core" at bounding box center [30, 286] width 35 height 13
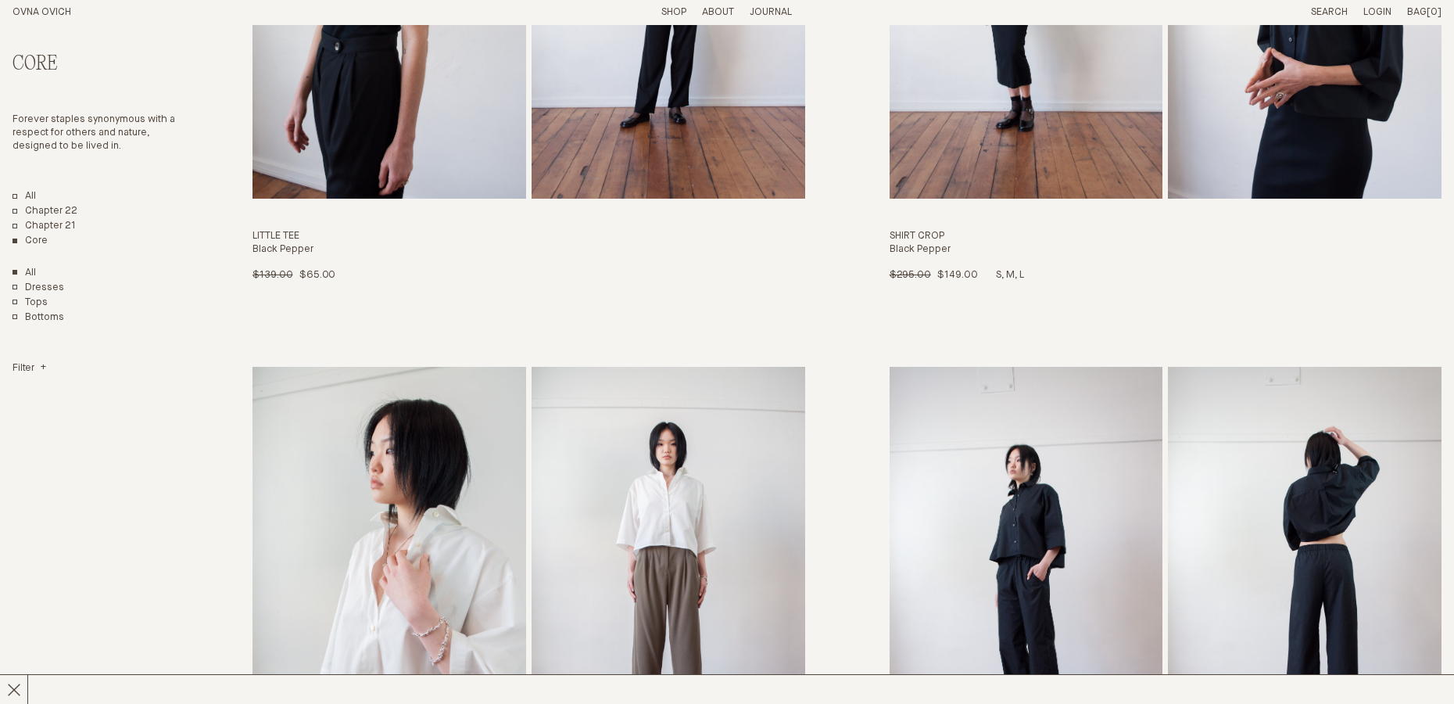
scroll to position [3675, 0]
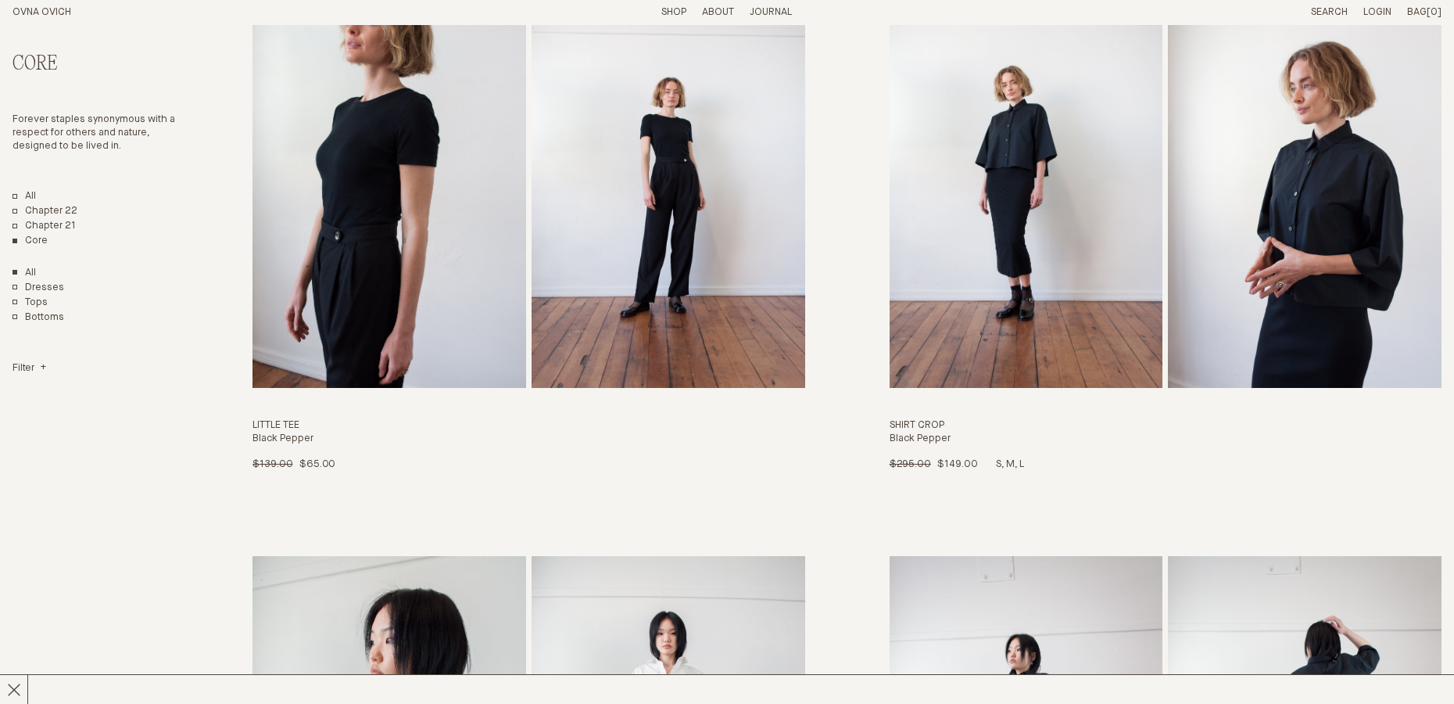
click at [1009, 255] on img "Shirt Crop" at bounding box center [1027, 180] width 274 height 414
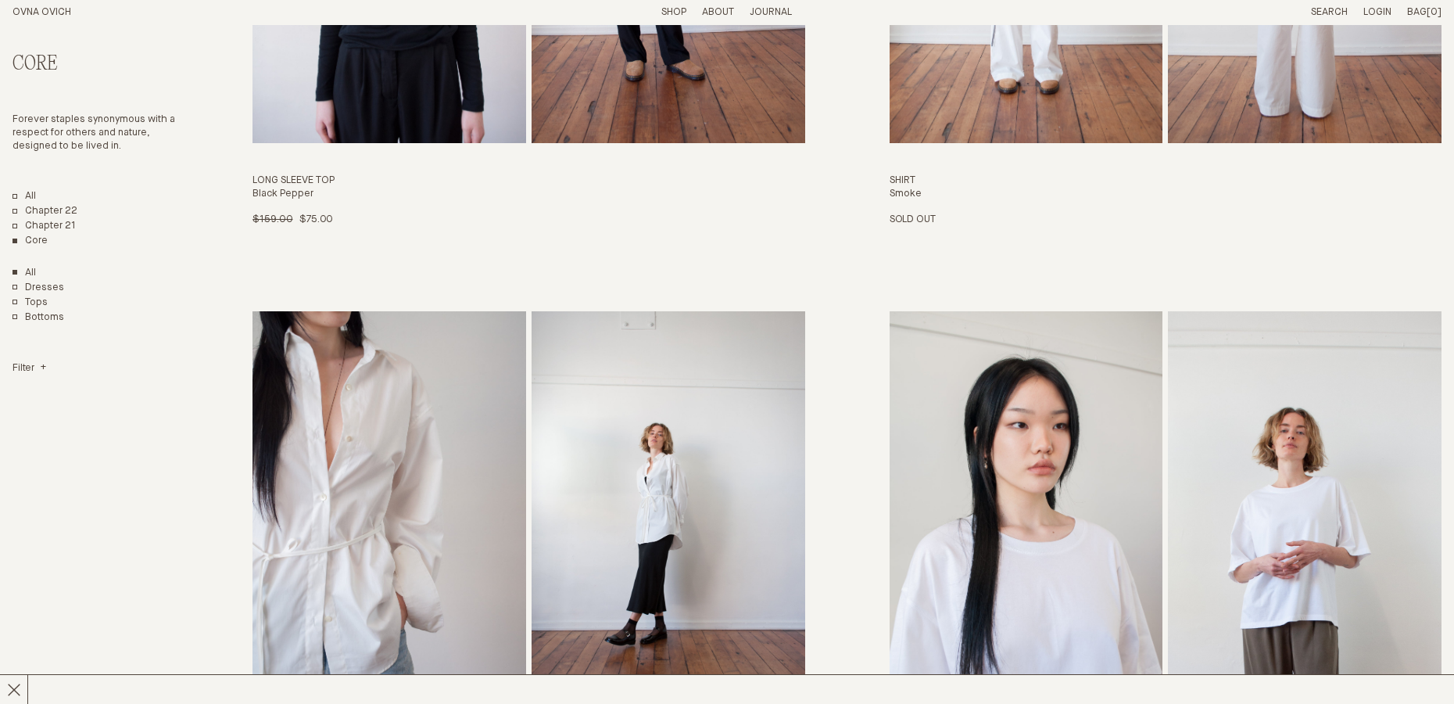
scroll to position [5793, 0]
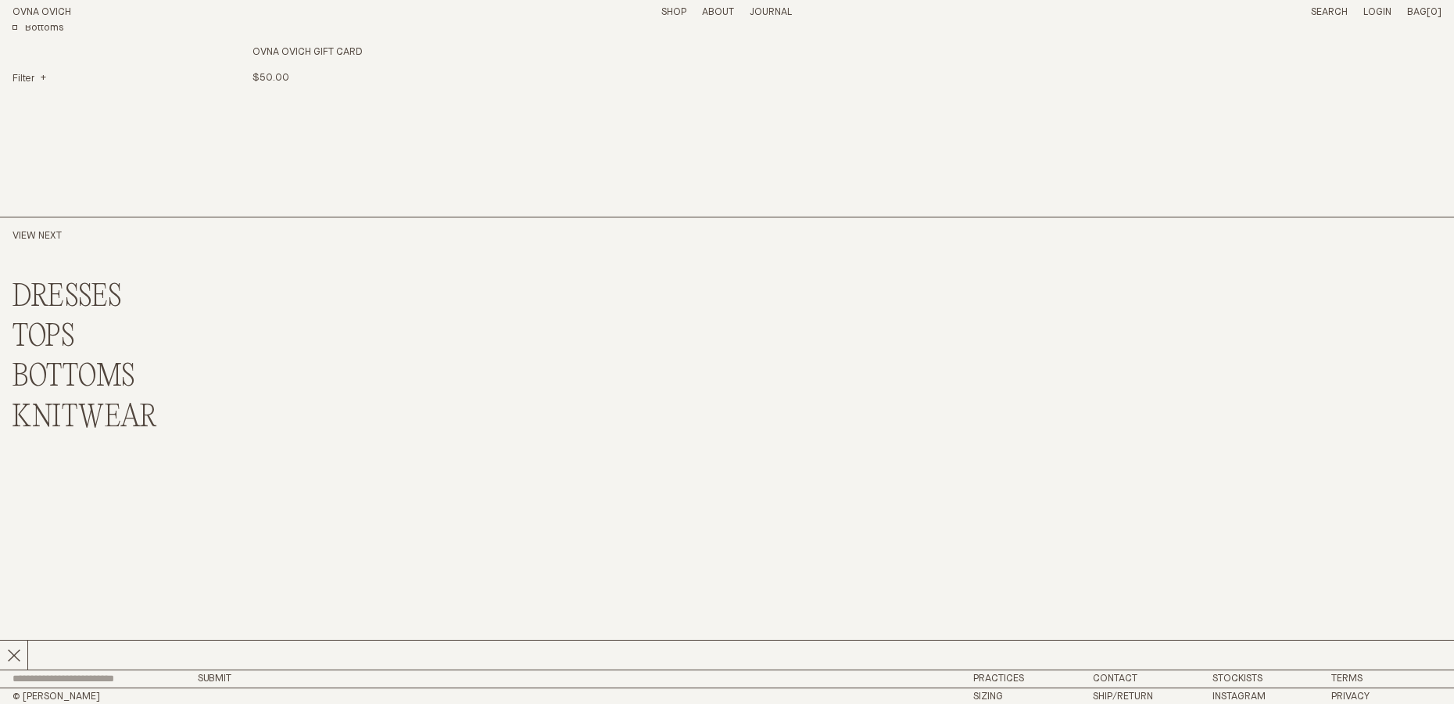
click at [42, 693] on h2 "© [PERSON_NAME]" at bounding box center [187, 696] width 348 height 10
